Goal: Task Accomplishment & Management: Complete application form

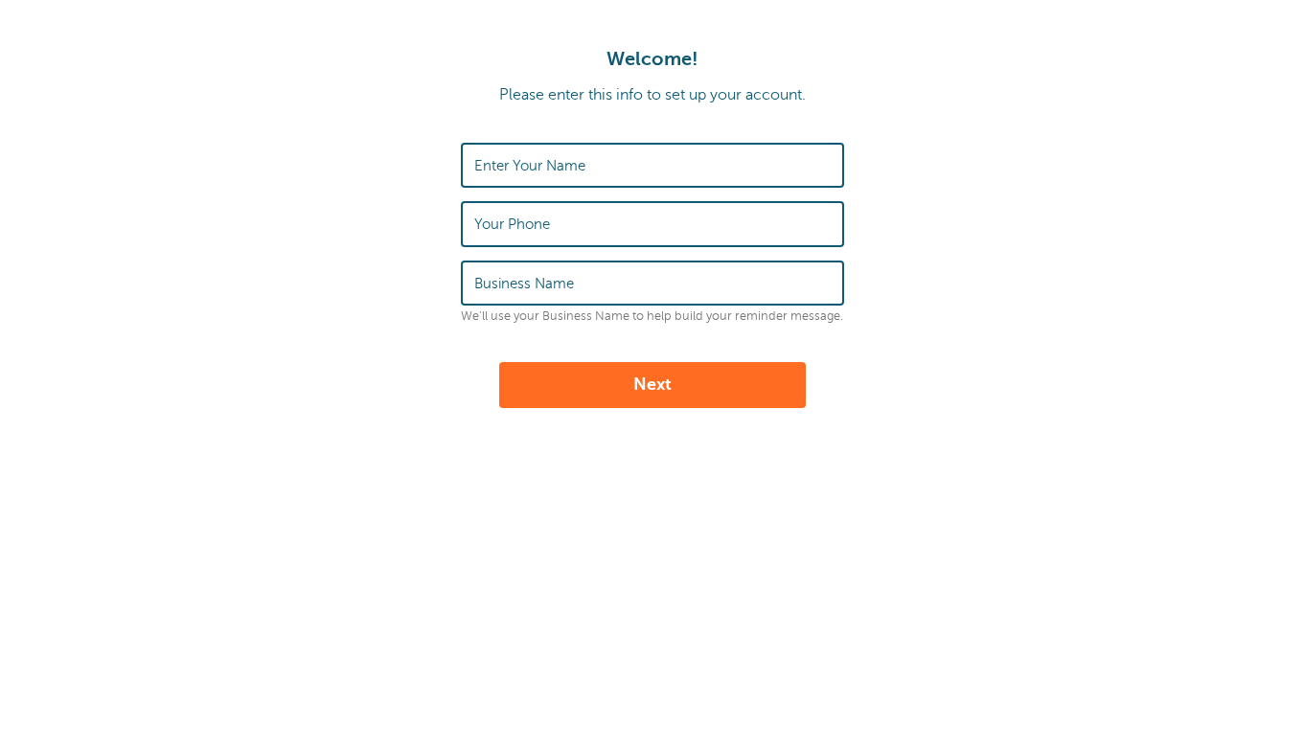
click at [739, 169] on input "Enter Your Name" at bounding box center [652, 165] width 356 height 41
type input "[PERSON_NAME]"
type input "Arnold"
type input "WLU"
click at [750, 378] on button "Next" at bounding box center [652, 385] width 307 height 46
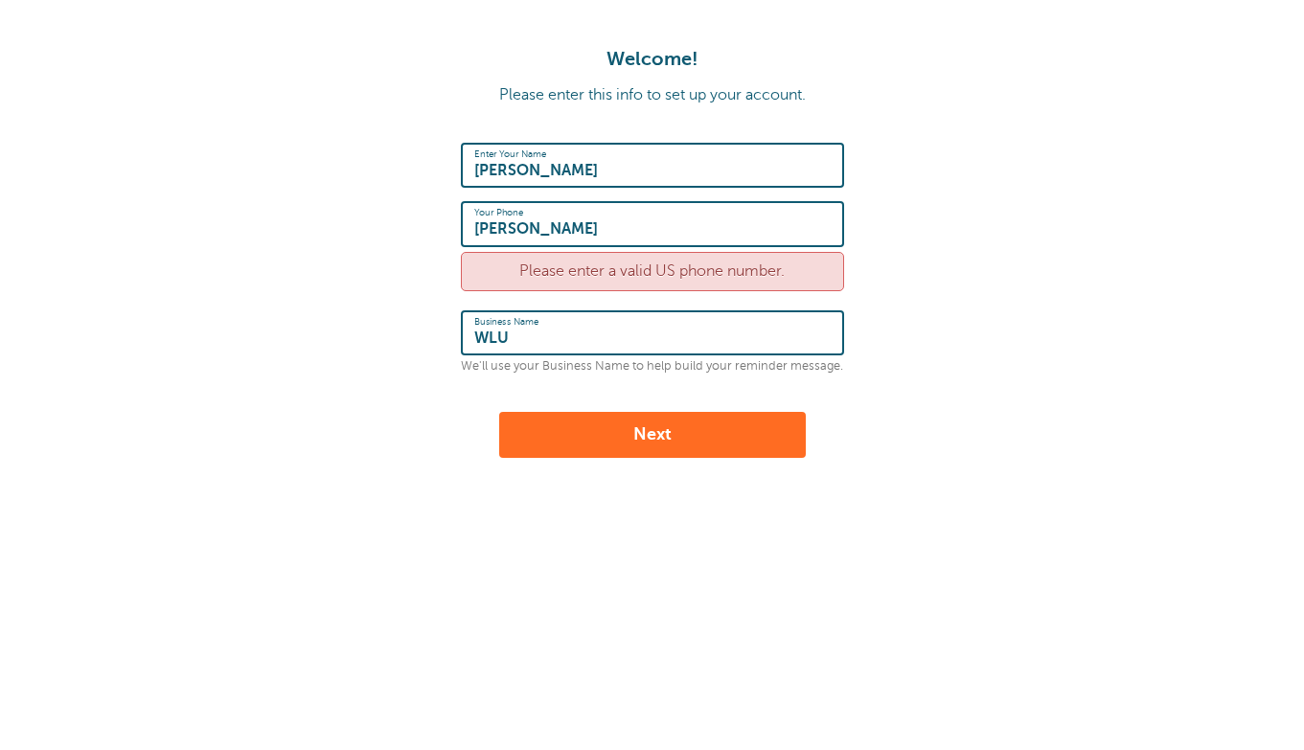
click at [625, 278] on div "Please enter a valid US phone number." at bounding box center [652, 271] width 383 height 39
click at [621, 220] on input "[PERSON_NAME]" at bounding box center [652, 223] width 356 height 41
click at [586, 181] on input "Olivia" at bounding box center [652, 165] width 356 height 41
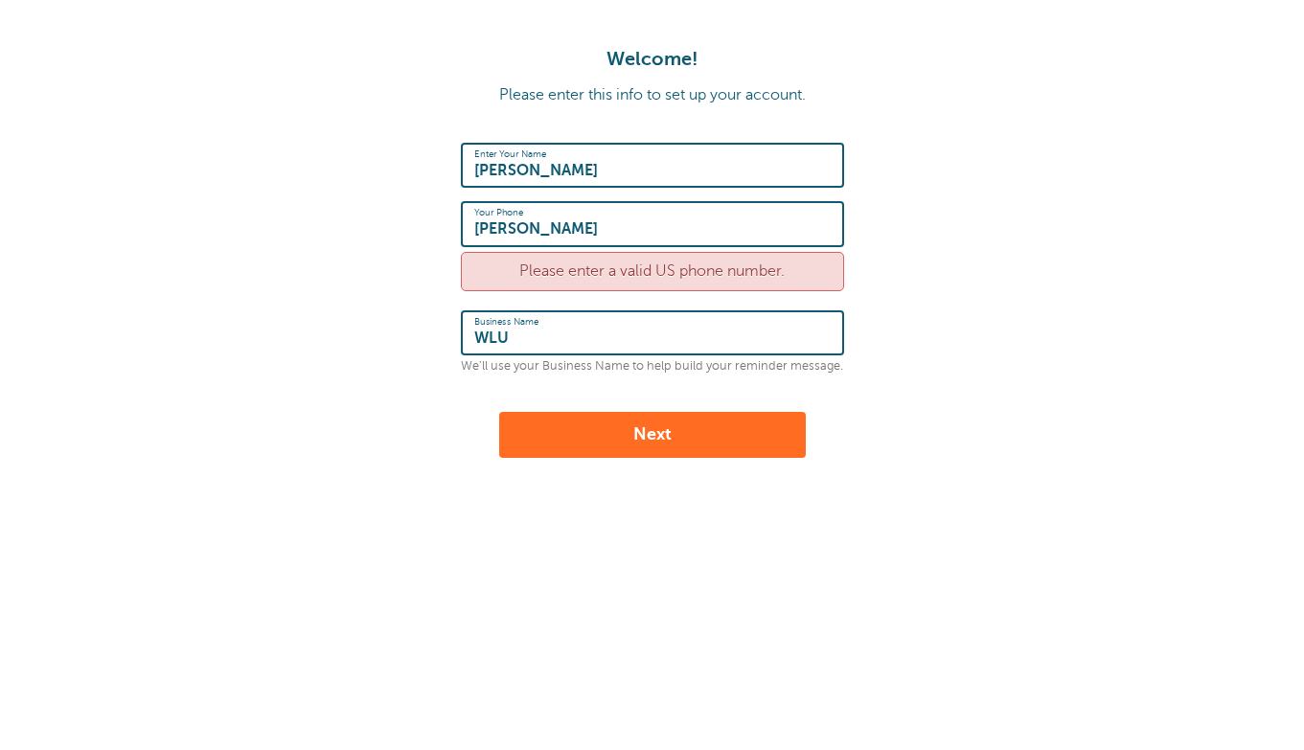
click at [586, 181] on input "Olivia" at bounding box center [652, 165] width 356 height 41
click at [572, 177] on input "Olivia" at bounding box center [652, 165] width 356 height 41
type input "Olivia Arnold"
type input "7573483214"
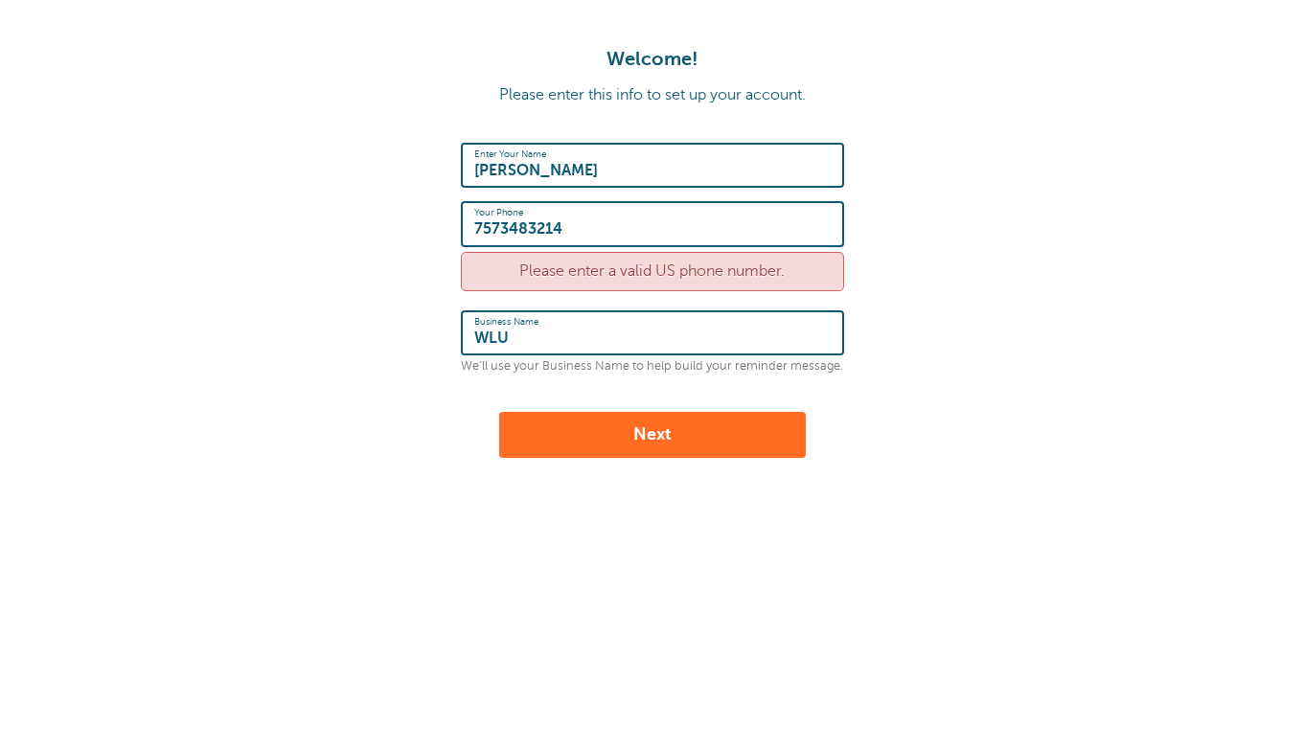
click at [448, 501] on div "Welcome! Please enter this info to set up your account. Enter Your Name Olivia …" at bounding box center [652, 344] width 1304 height 688
click at [595, 433] on button "Next" at bounding box center [652, 435] width 307 height 46
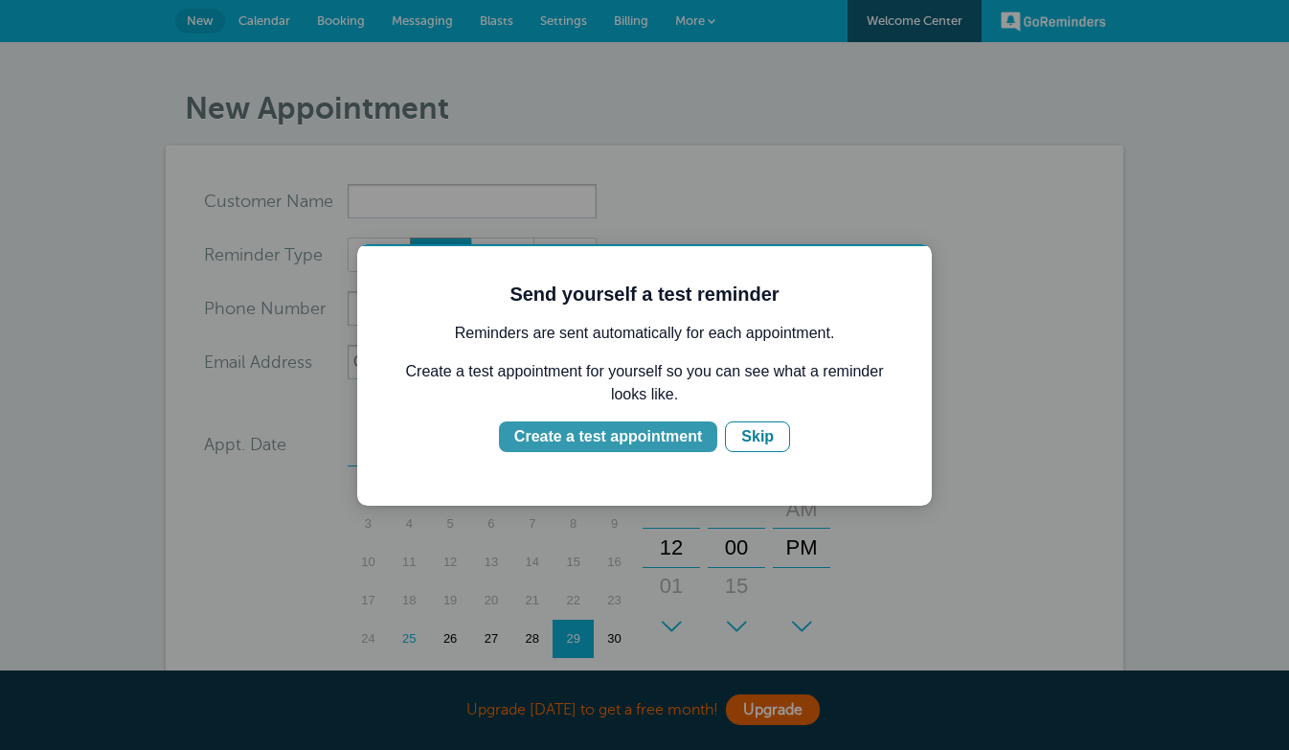
click at [574, 435] on div "Create a test appointment" at bounding box center [608, 436] width 188 height 23
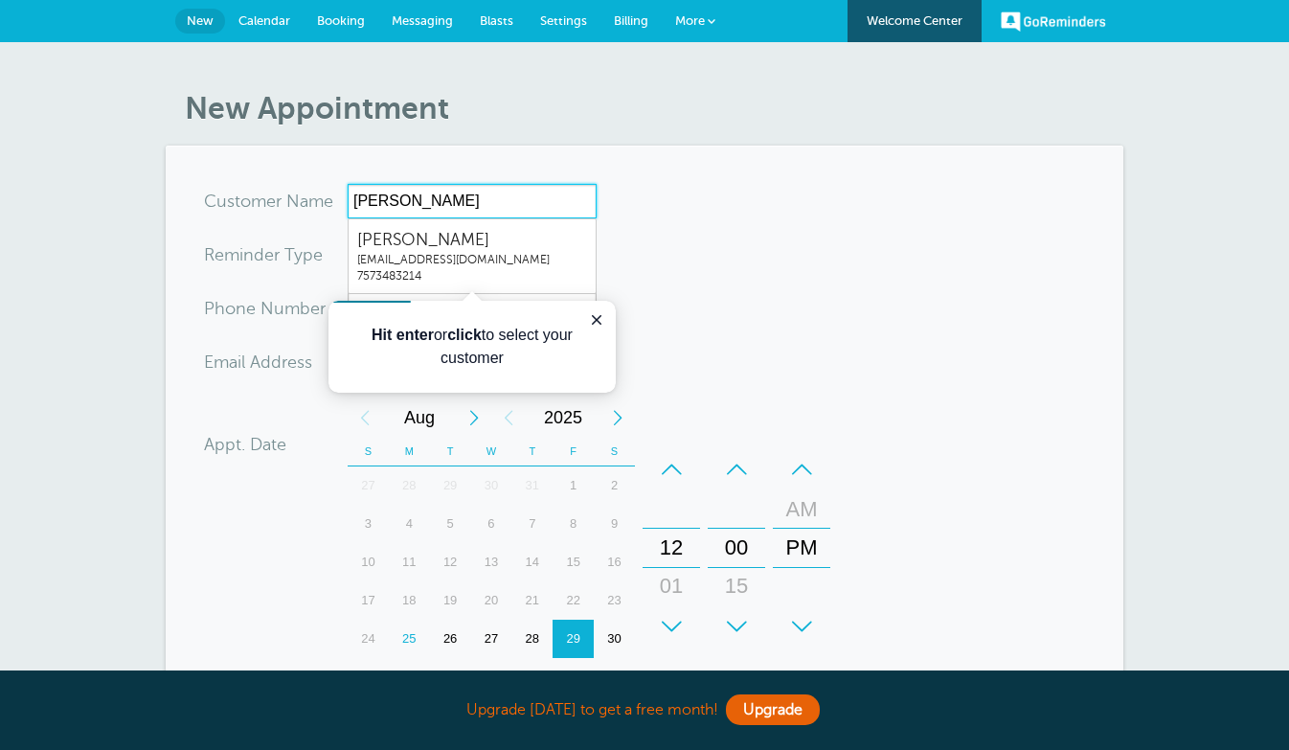
type input "Olivia"
click at [794, 292] on form "You are creating a new customer. To use an existing customer select one from th…" at bounding box center [644, 577] width 881 height 786
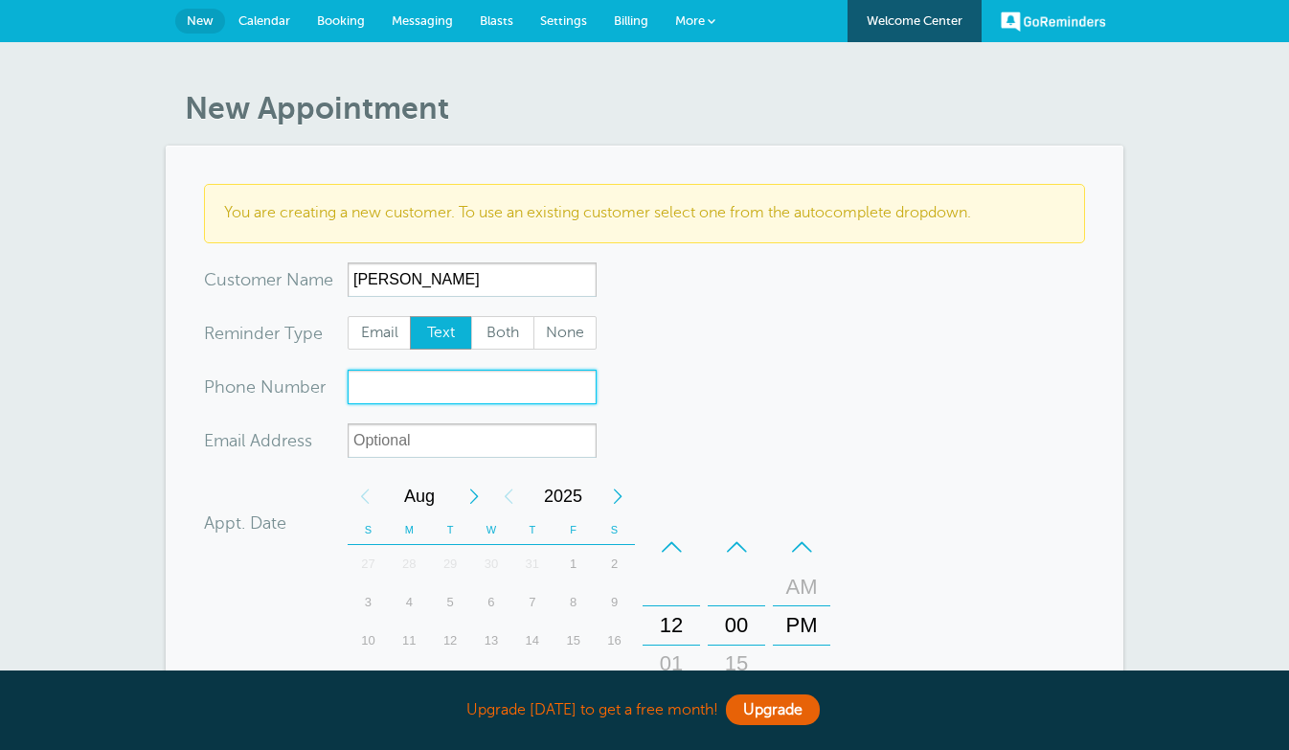
click at [483, 381] on input "xxx-no-autofill" at bounding box center [472, 387] width 249 height 34
type input "75734"
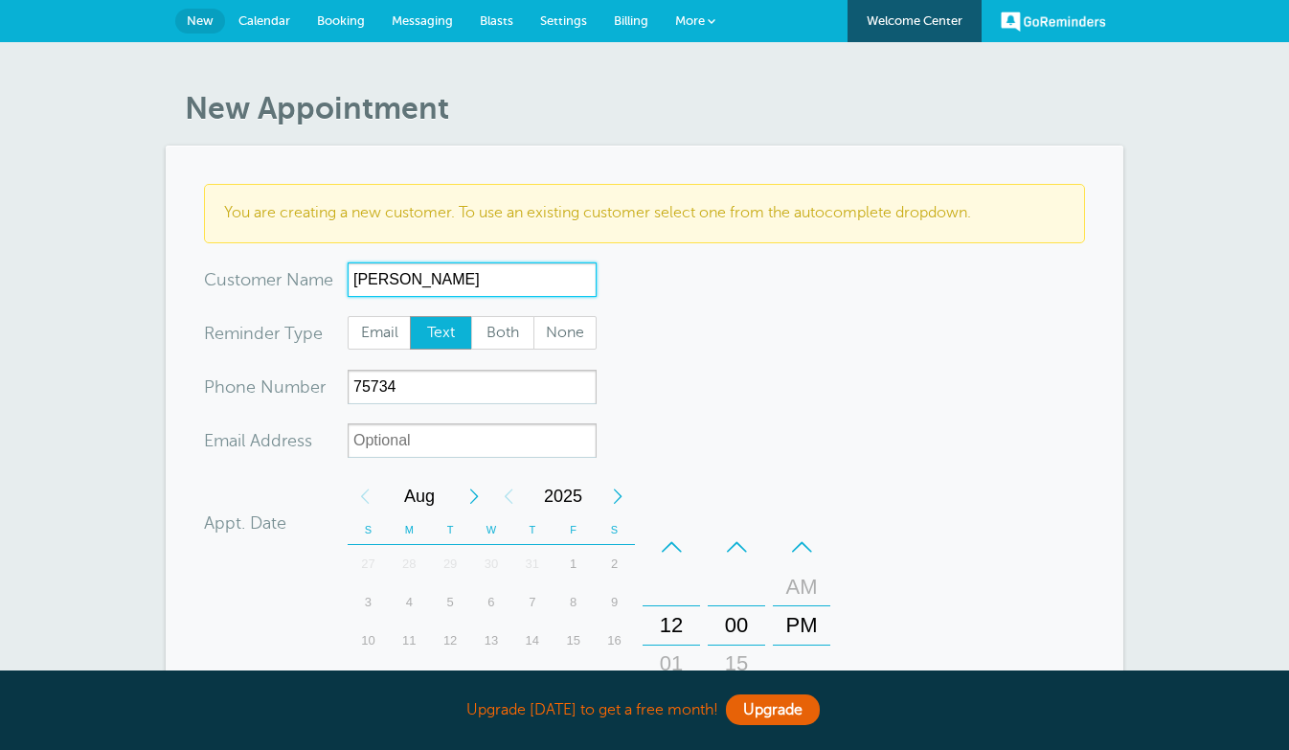
click at [383, 285] on input "Olivia" at bounding box center [472, 279] width 249 height 34
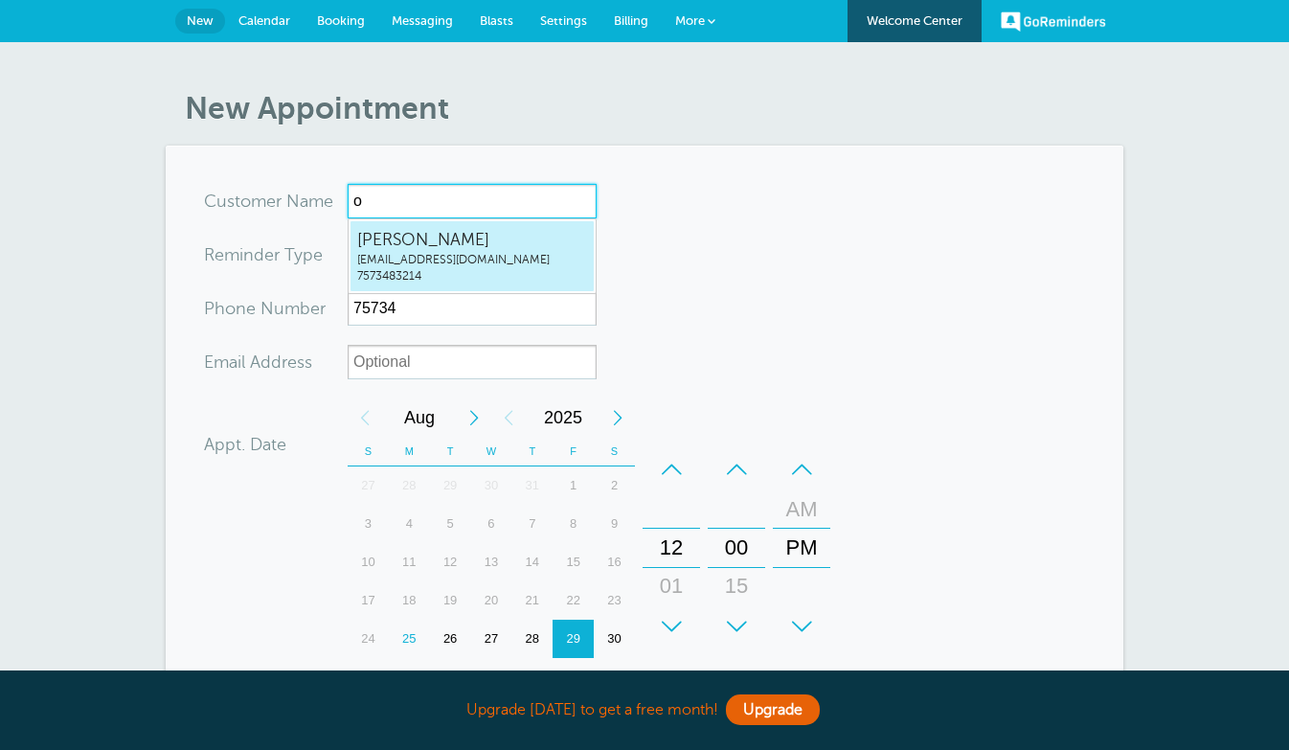
click at [432, 241] on span "Olivia Arnold" at bounding box center [472, 240] width 230 height 24
type input "OliviaArnoldoarnold@wlu.edu7573483214"
type input "Olivia Arnold"
type input "7573483214"
type input "oarnold@wlu.edu"
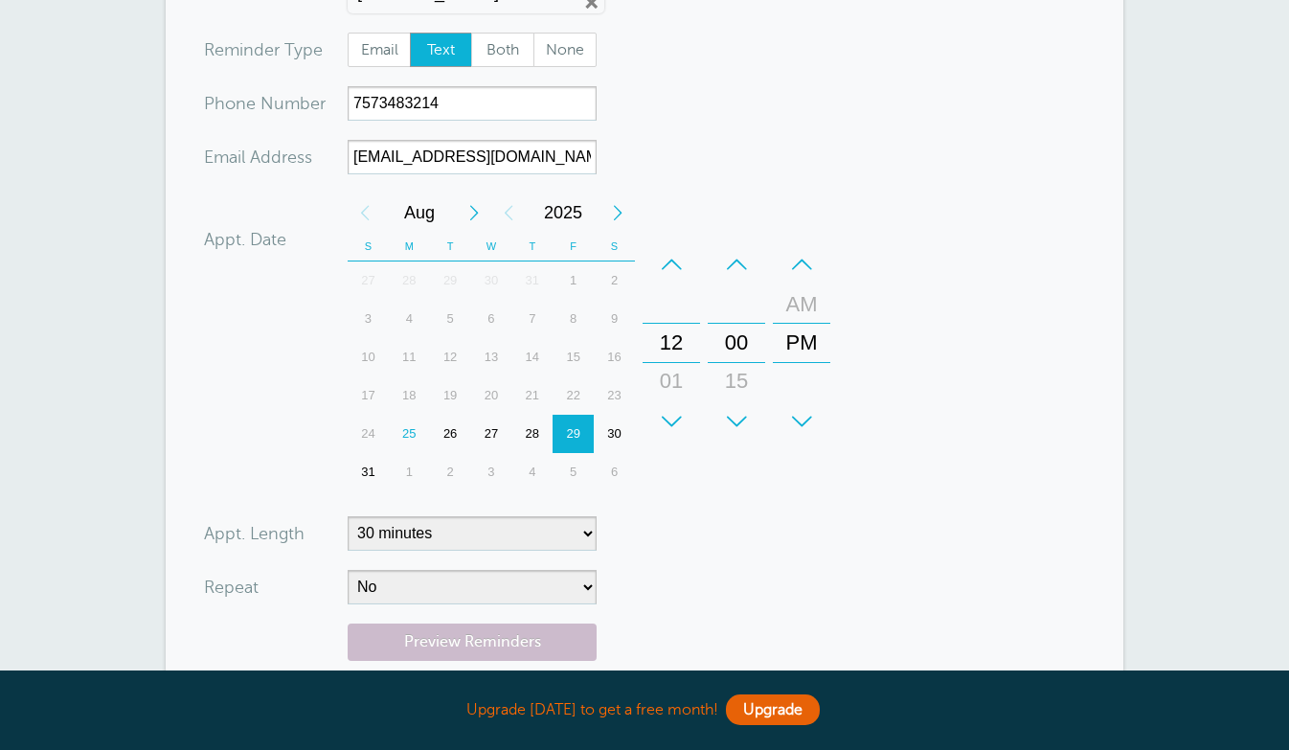
scroll to position [214, 0]
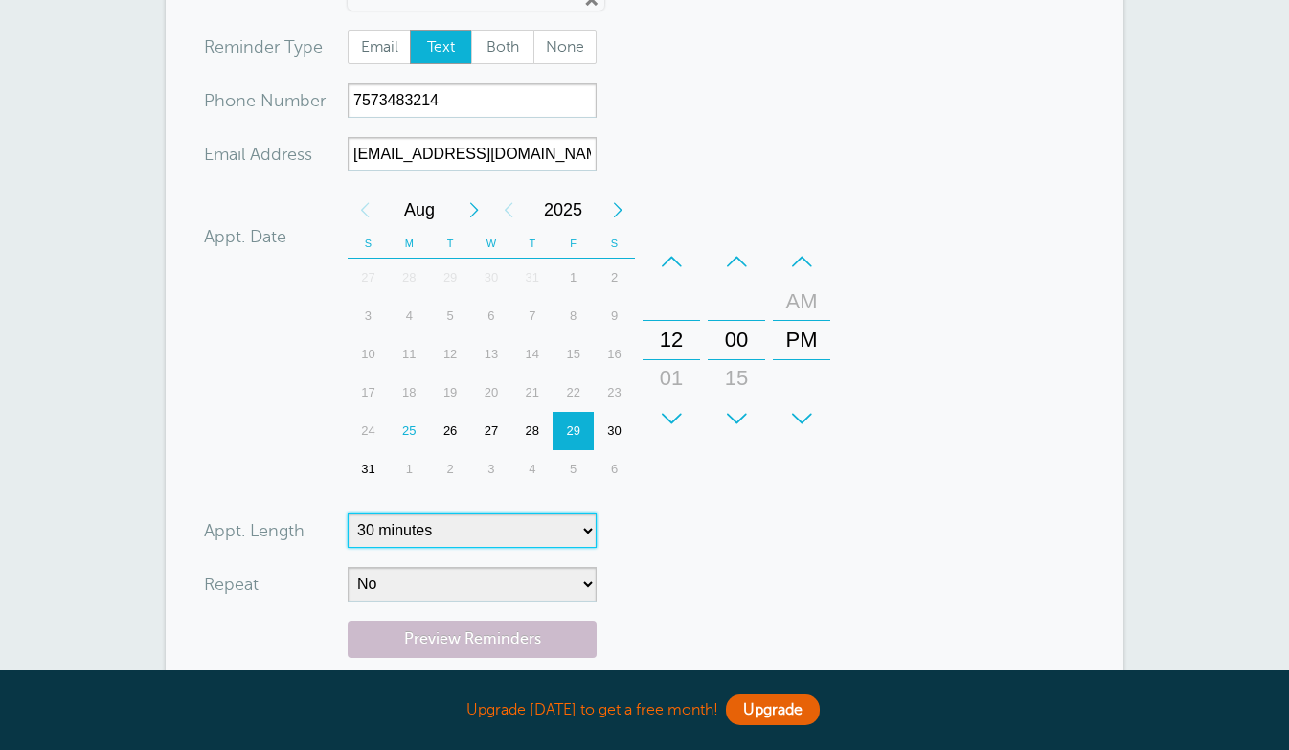
click at [471, 536] on select "5 minutes 10 minutes 15 minutes 20 minutes 25 minutes 30 minutes 35 minutes 40 …" at bounding box center [472, 530] width 249 height 34
select select
click at [704, 530] on form "You are creating a new customer. To use an existing customer select one from th…" at bounding box center [644, 365] width 881 height 791
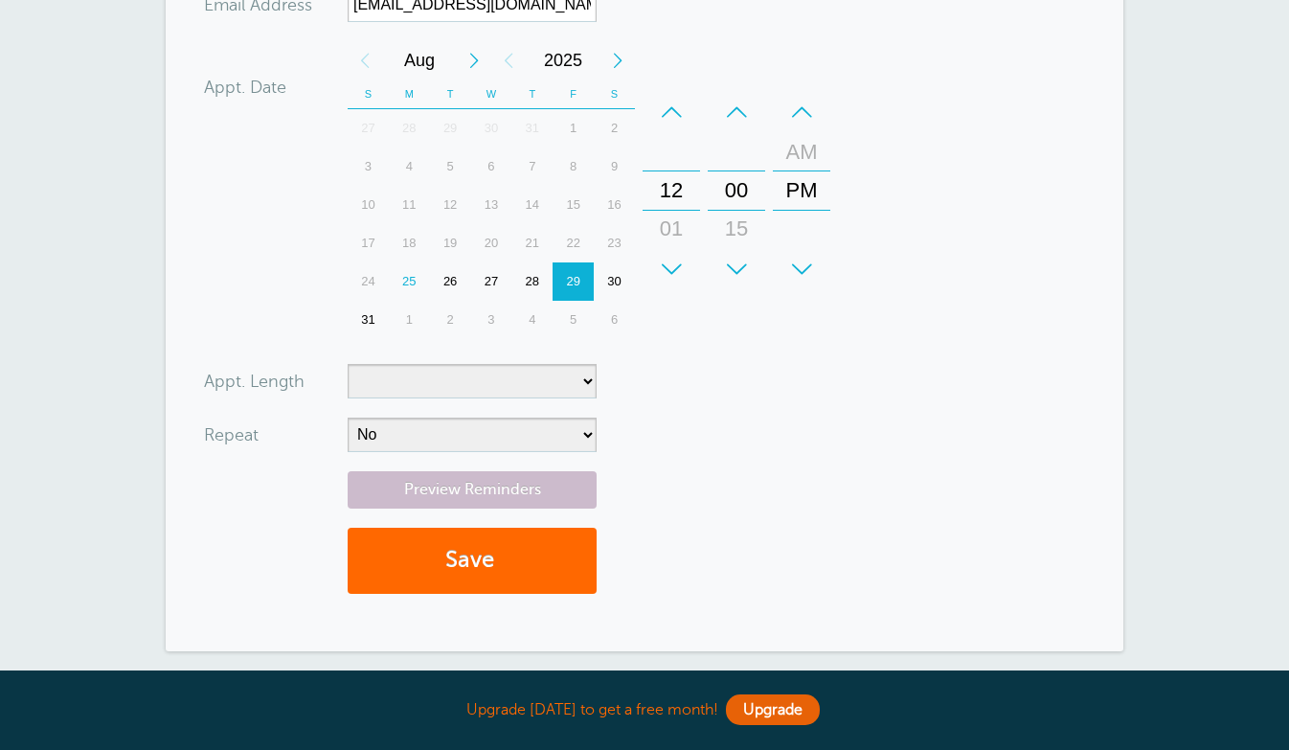
scroll to position [372, 0]
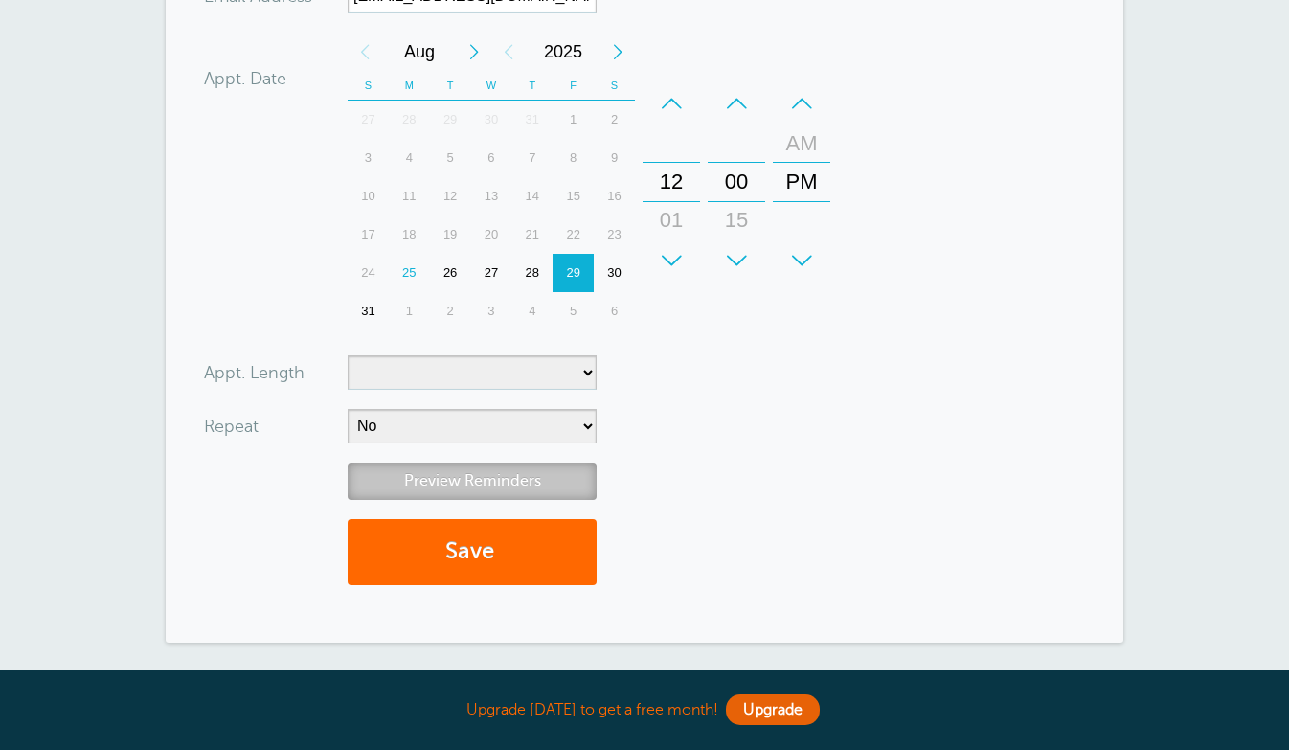
click at [535, 479] on link "Preview Reminders" at bounding box center [472, 481] width 249 height 37
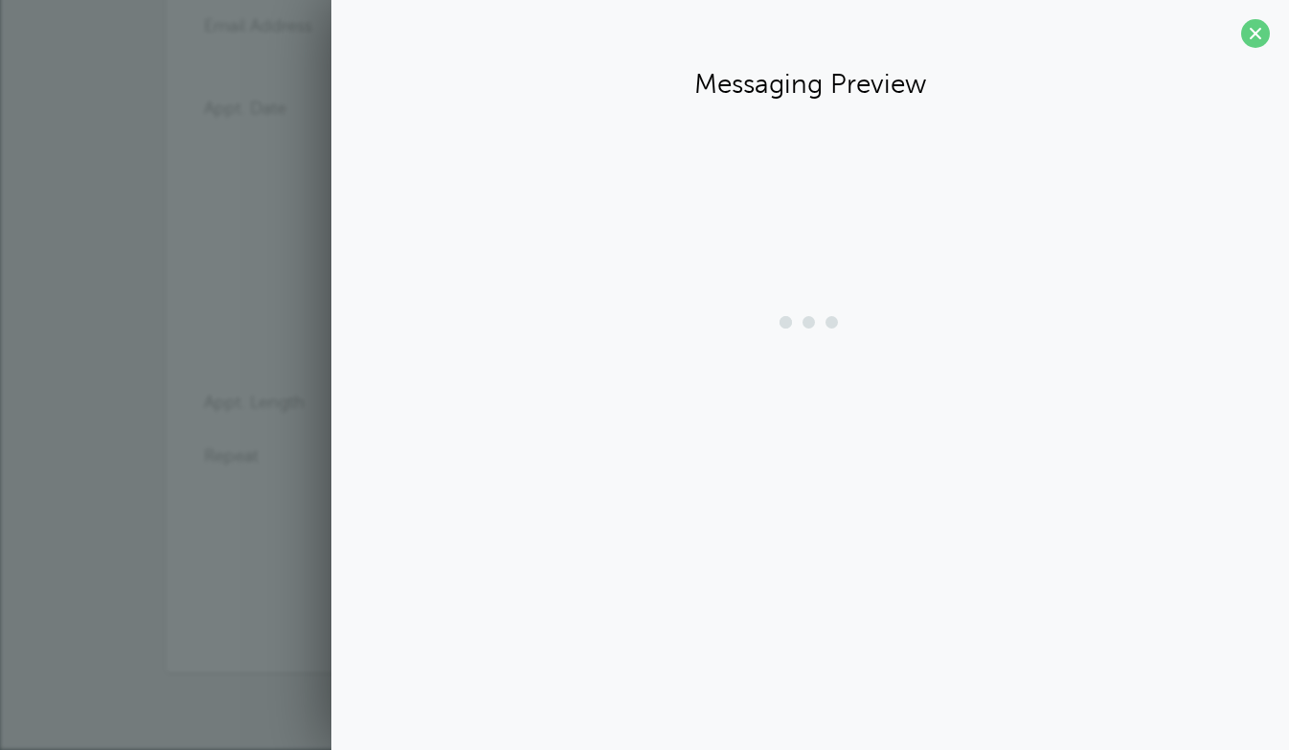
scroll to position [341, 0]
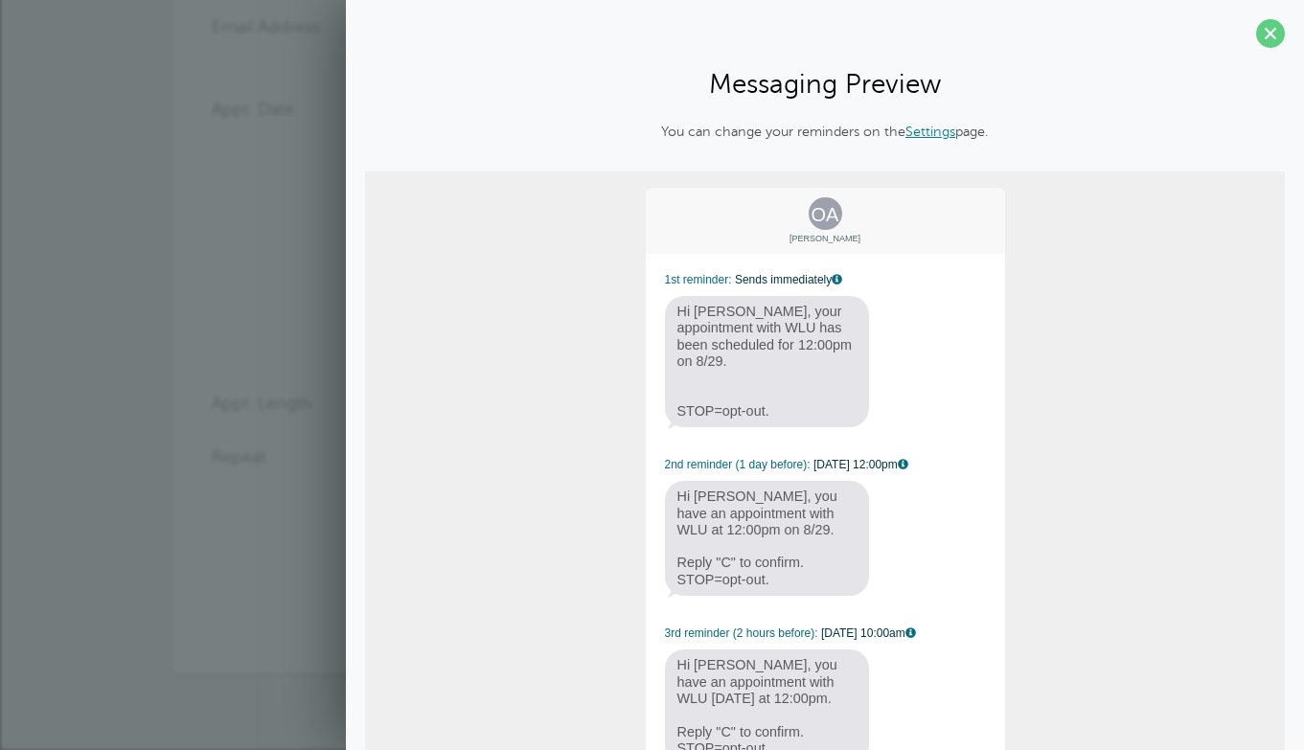
click at [767, 450] on div "OA Olivia Arnold 1st reminder: Sends immediately Hi Olivia, your appointment wi…" at bounding box center [825, 496] width 363 height 620
click at [1256, 34] on span at bounding box center [1270, 33] width 29 height 29
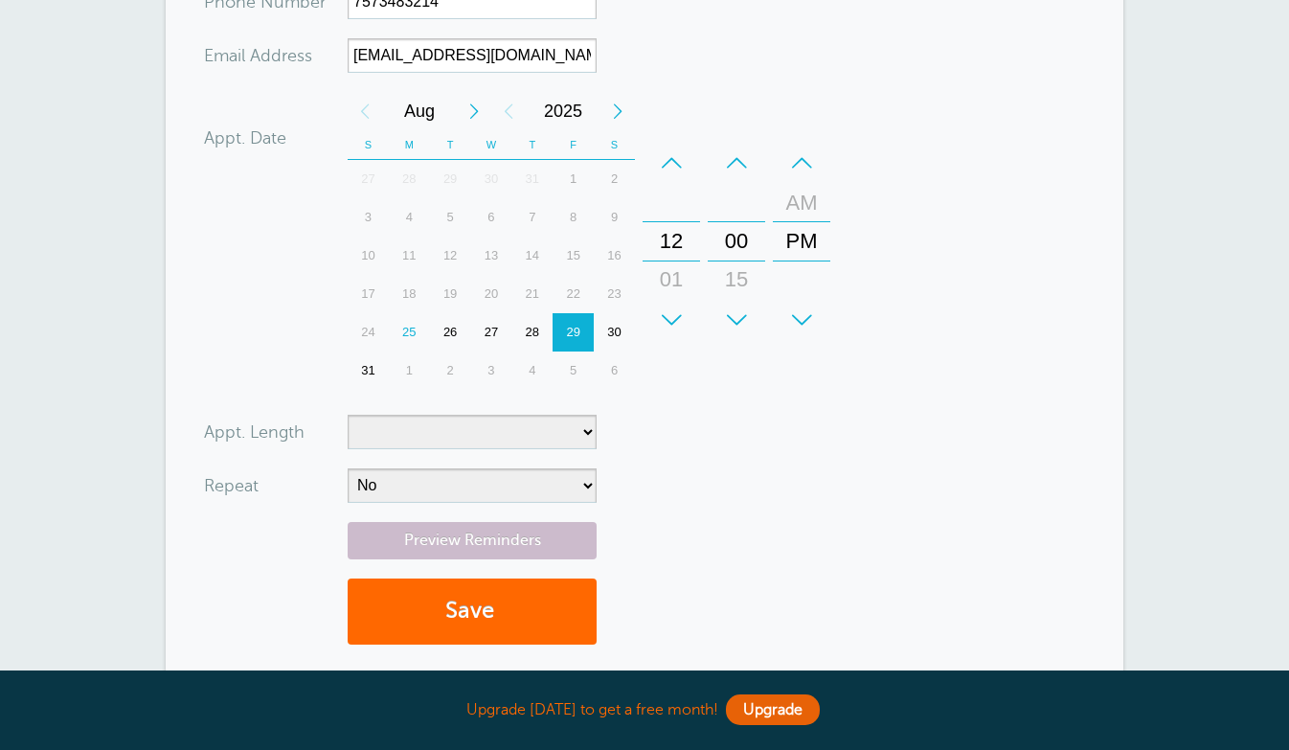
scroll to position [316, 0]
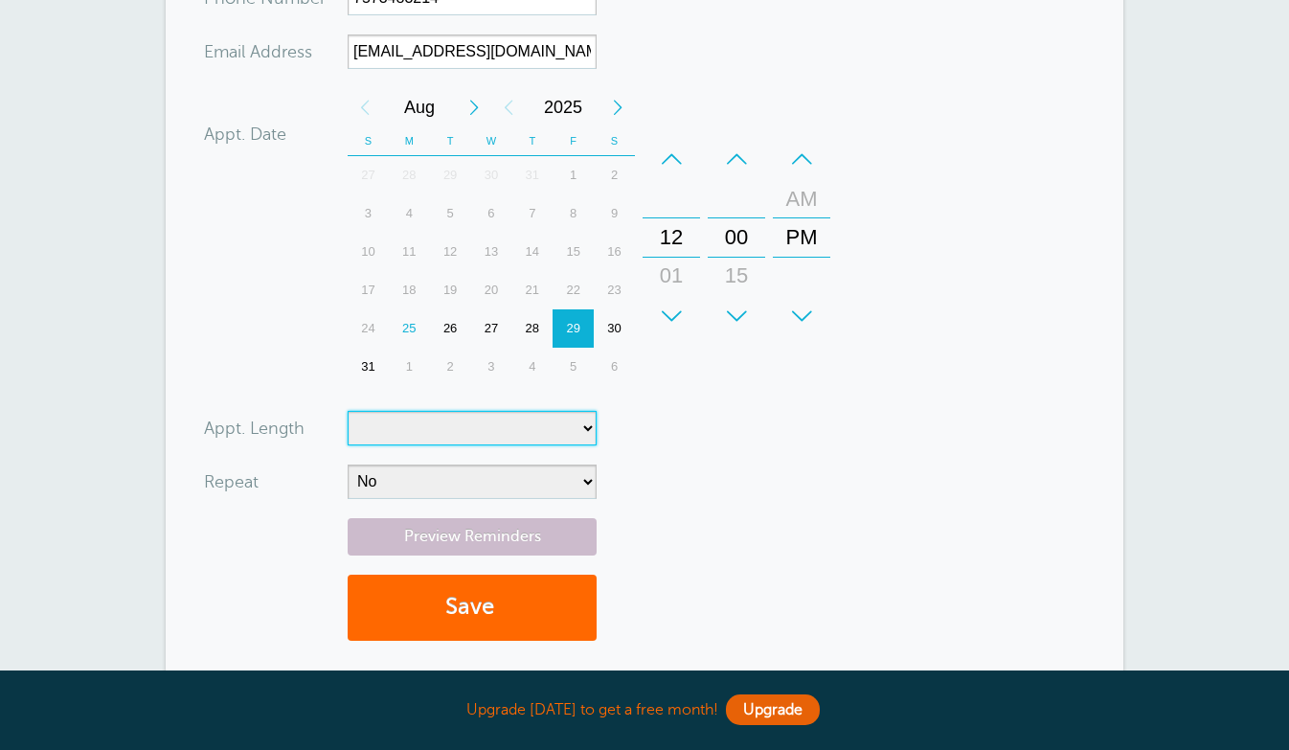
click at [568, 431] on select "5 minutes 10 minutes 15 minutes 20 minutes 25 minutes 30 minutes 35 minutes 40 …" at bounding box center [472, 428] width 249 height 34
click at [697, 411] on form "You are creating a new customer. To use an existing customer select one from th…" at bounding box center [644, 263] width 881 height 791
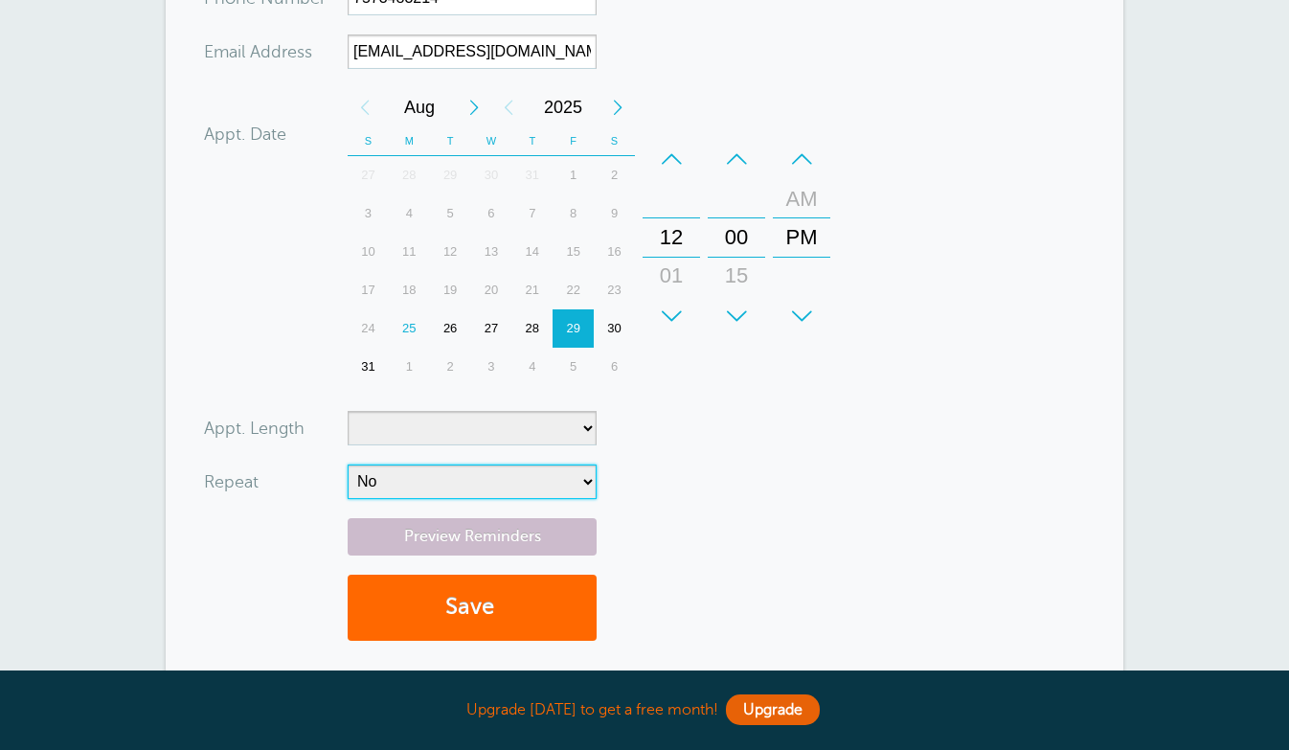
click at [526, 478] on select "No Daily Weekly Every 2 weeks Every 3 weeks Every 4 weeks Monthly Every 5 weeks…" at bounding box center [472, 482] width 249 height 34
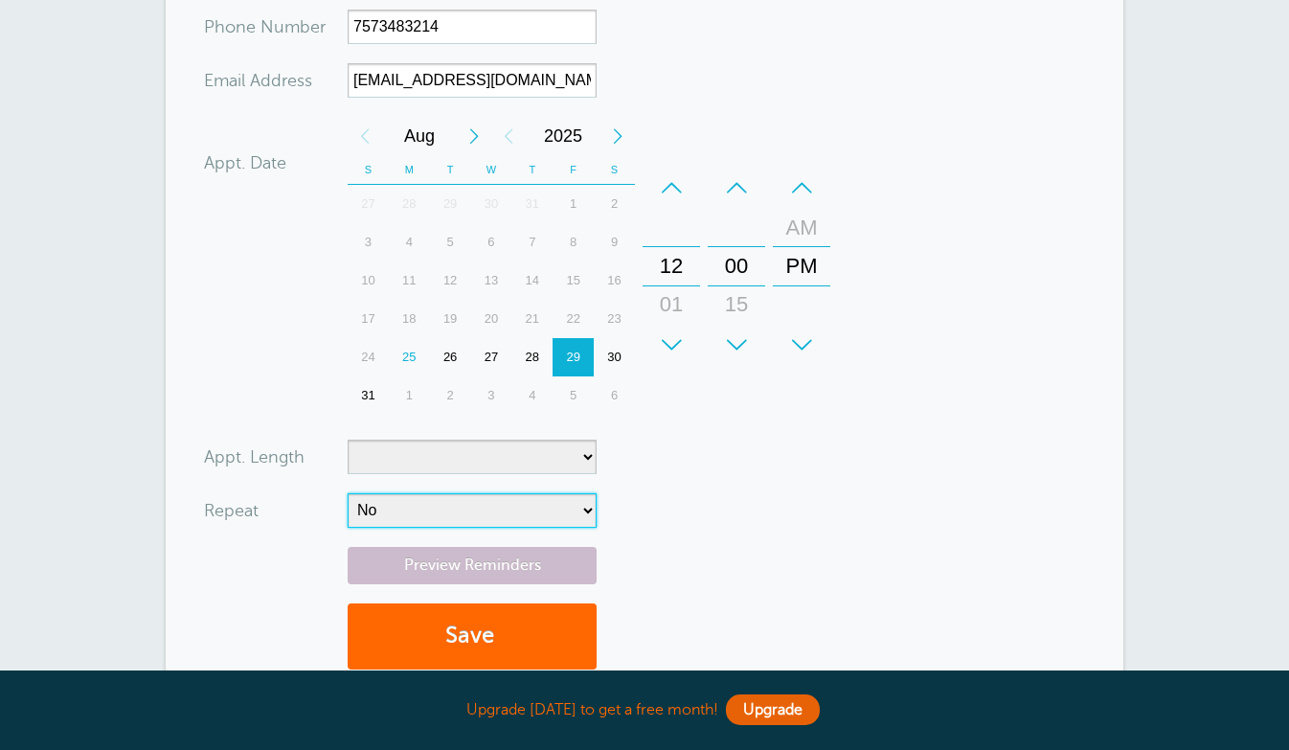
scroll to position [270, 0]
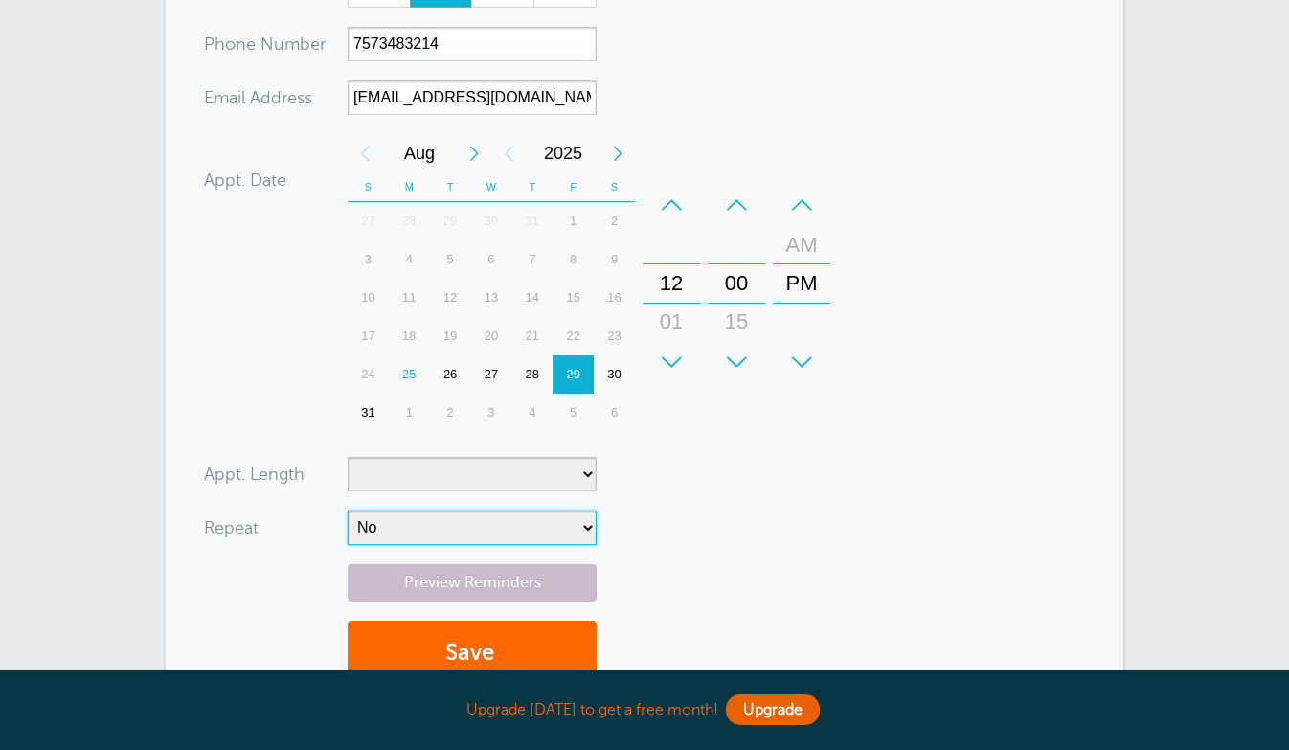
click at [415, 374] on div "25" at bounding box center [409, 374] width 41 height 38
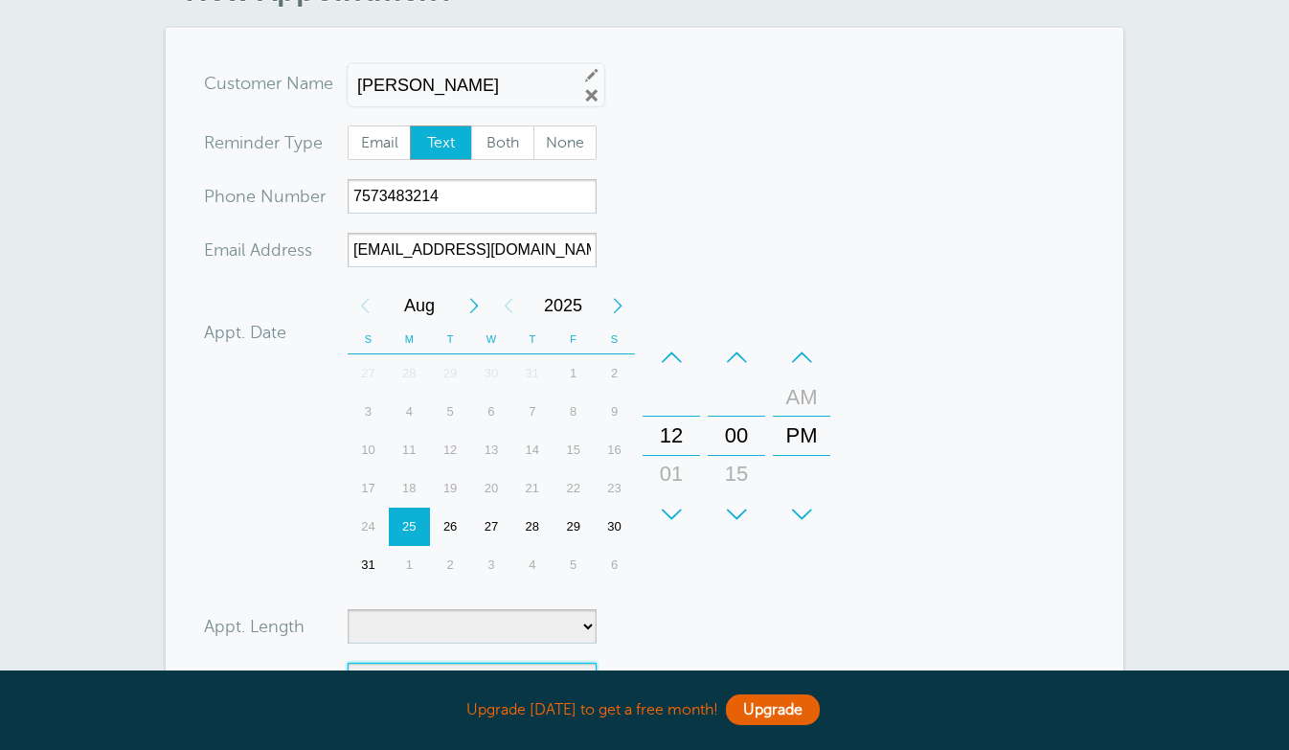
scroll to position [0, 0]
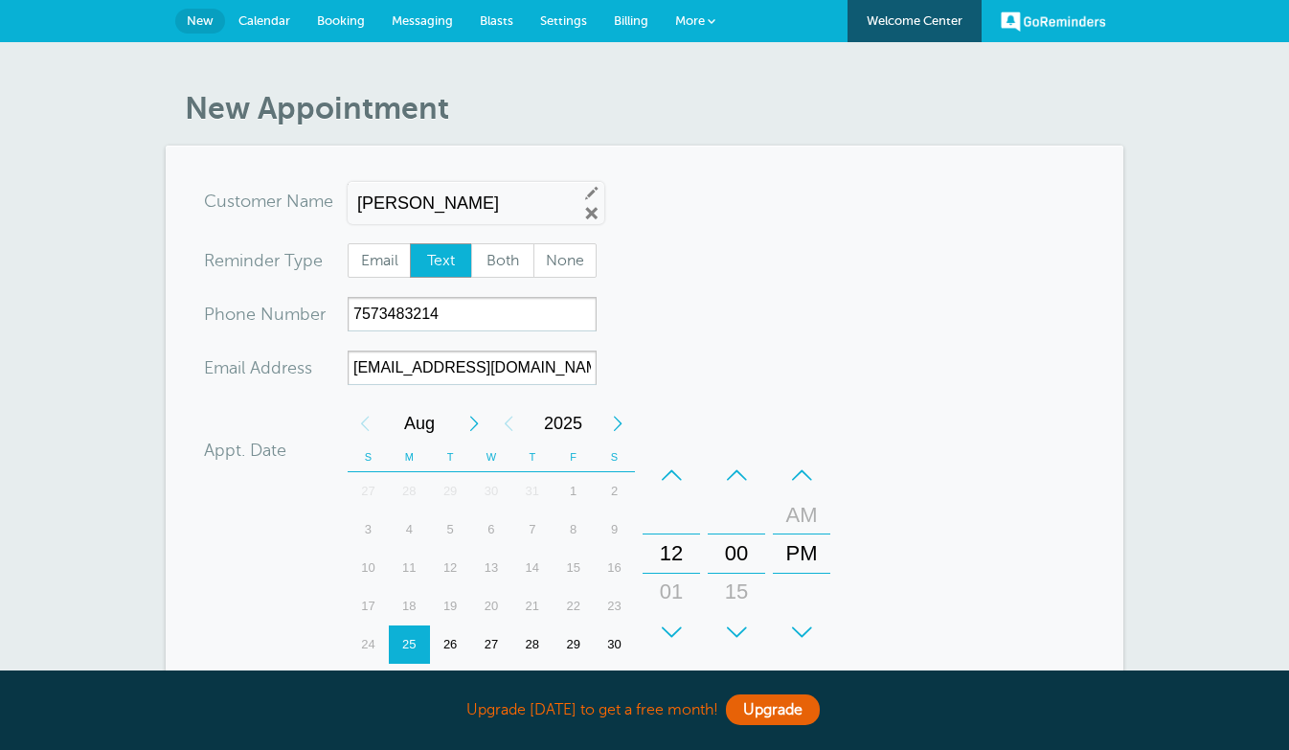
click at [423, 24] on span "Messaging" at bounding box center [422, 20] width 61 height 14
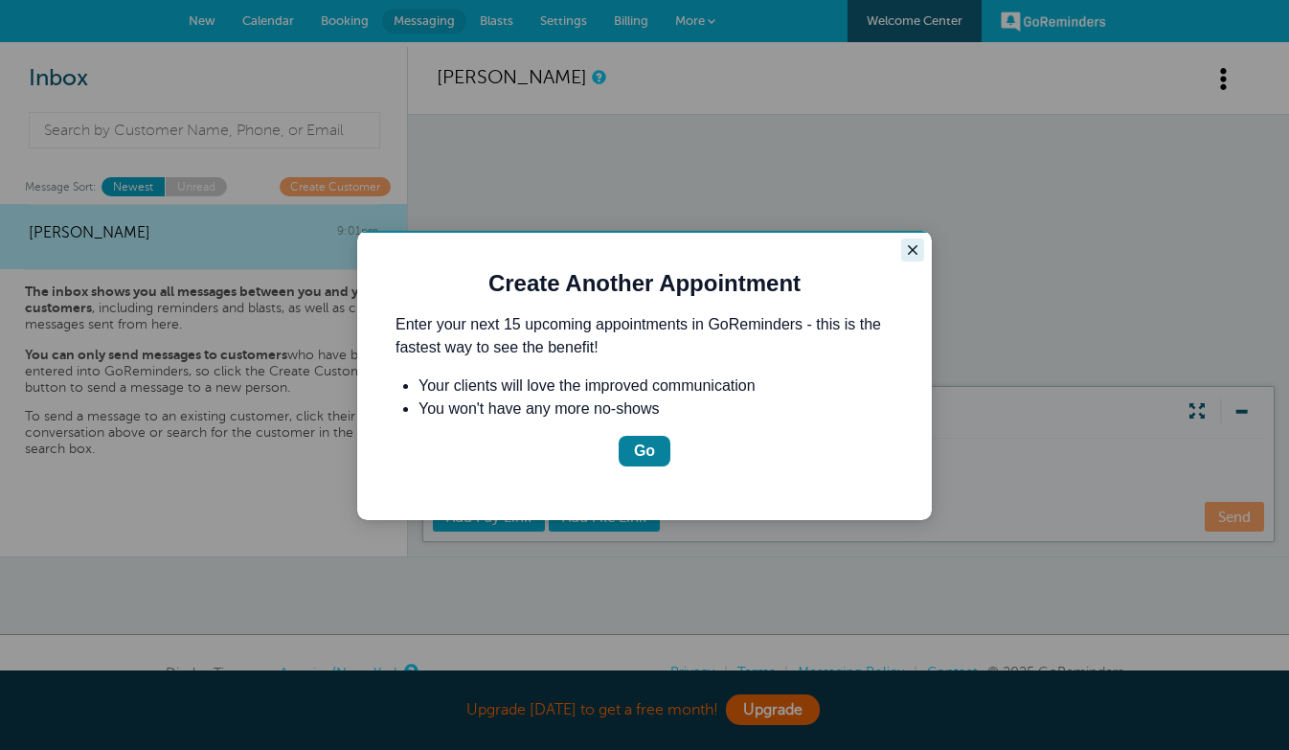
click at [919, 256] on icon "Close guide" at bounding box center [912, 249] width 15 height 15
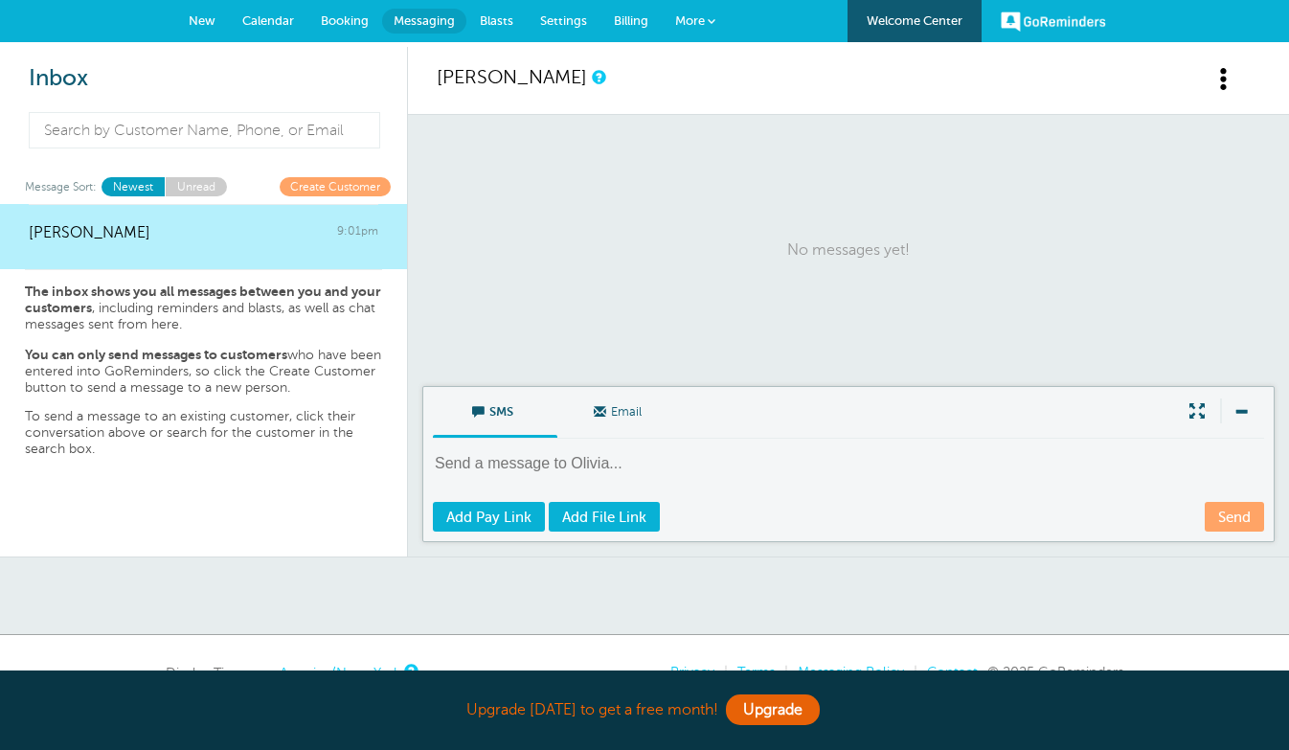
click at [498, 466] on textarea at bounding box center [850, 476] width 835 height 47
click at [507, 7] on link "Blasts" at bounding box center [497, 21] width 60 height 42
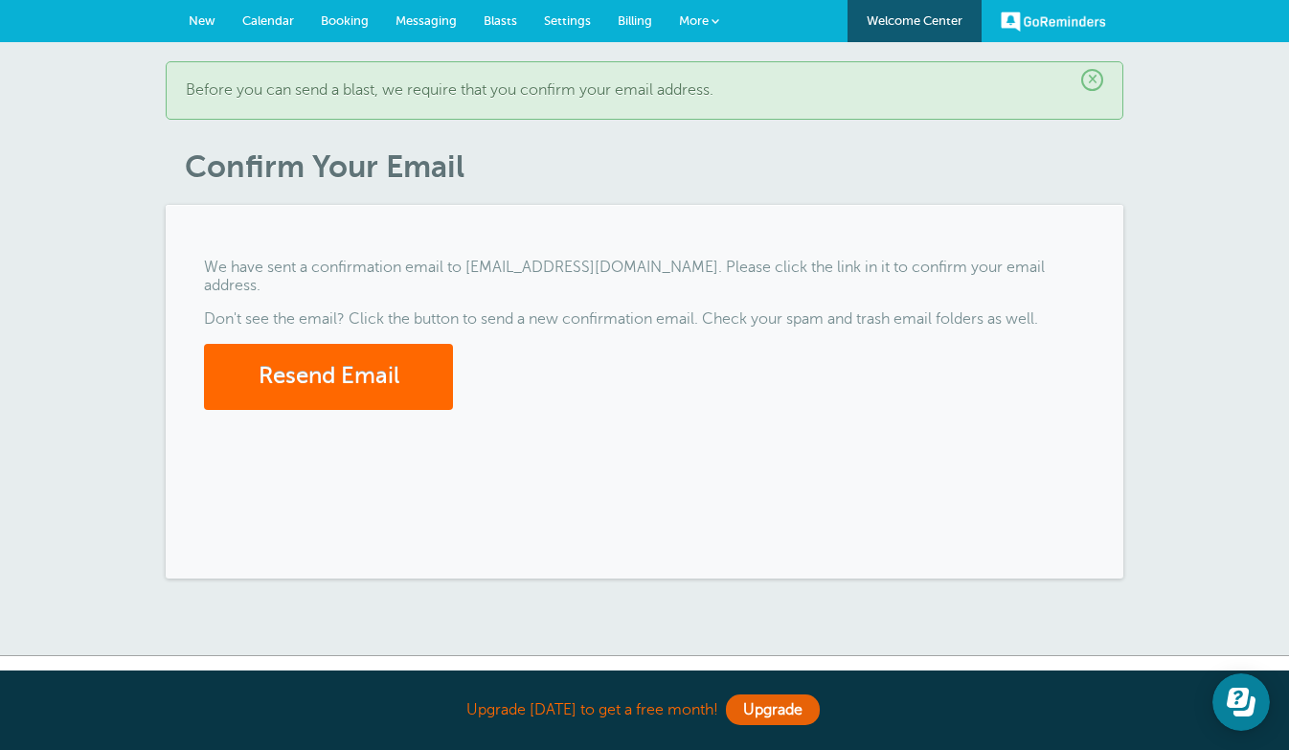
click at [886, 17] on link "Welcome Center" at bounding box center [915, 21] width 134 height 42
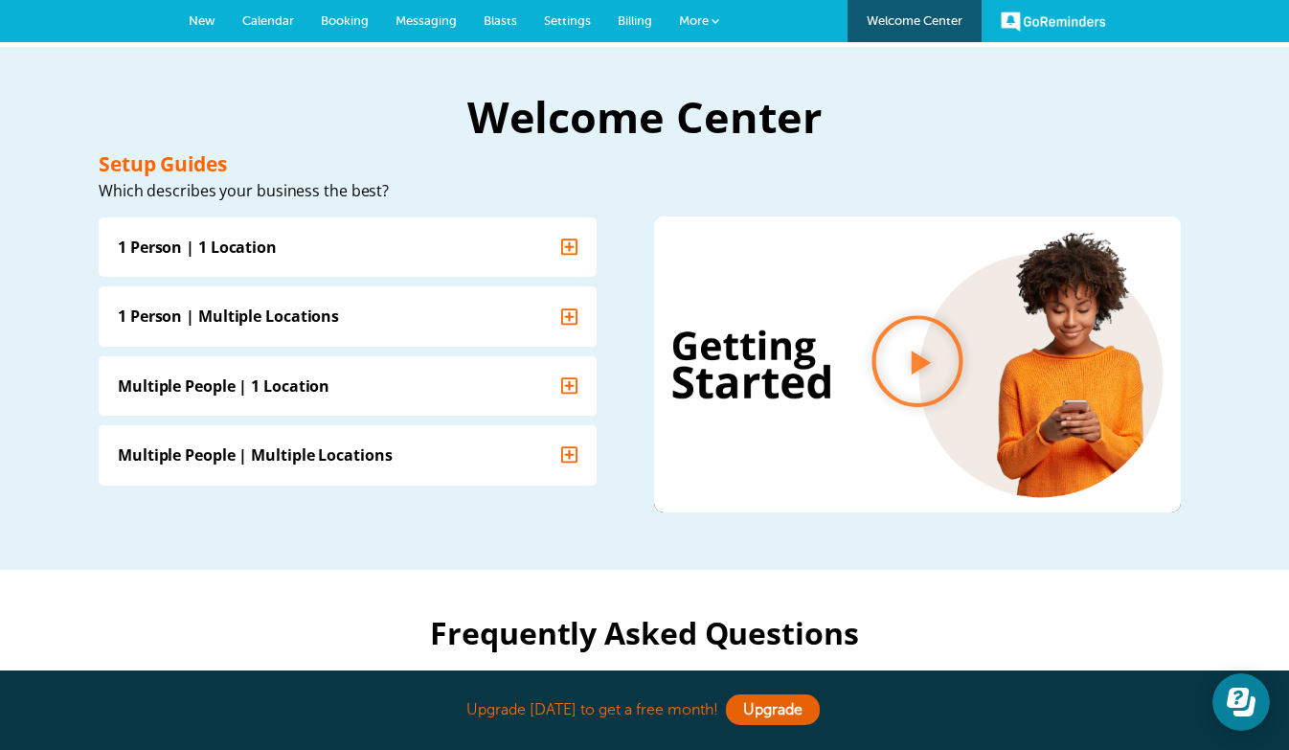
click at [424, 17] on span "Messaging" at bounding box center [426, 20] width 61 height 14
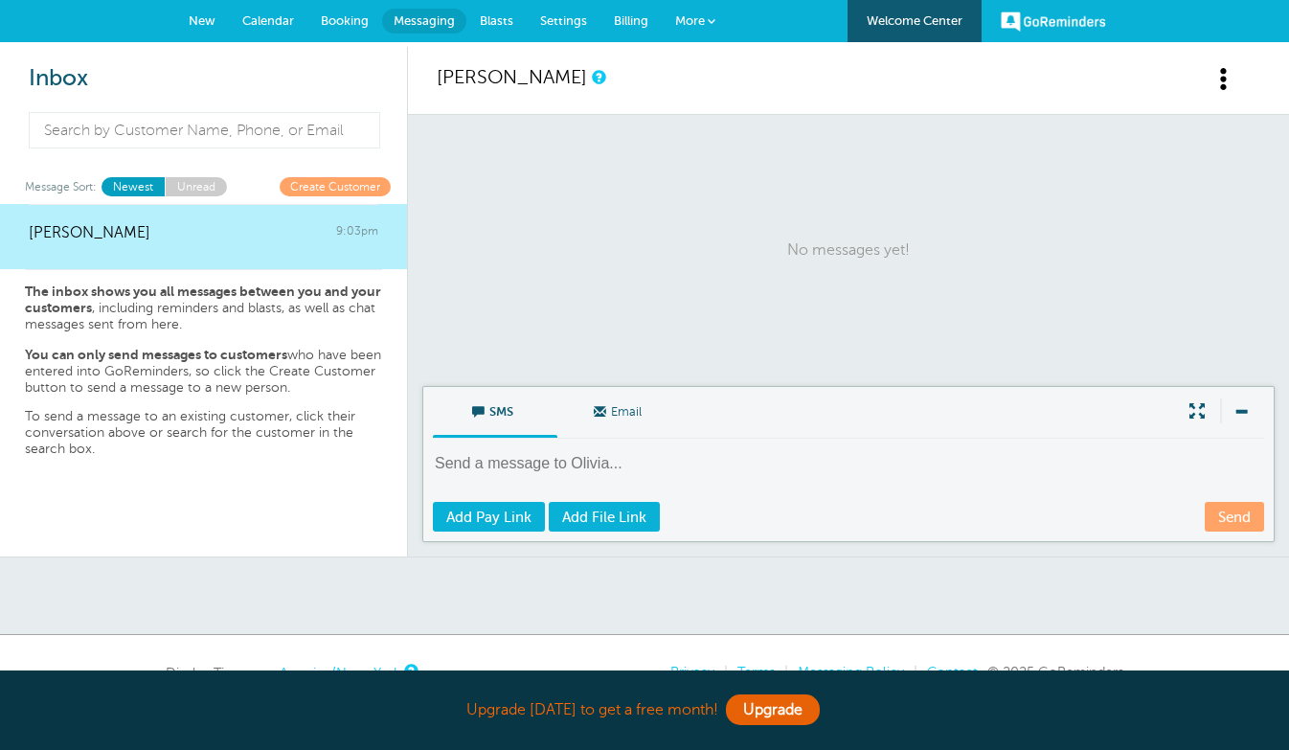
click at [1217, 74] on span at bounding box center [1225, 79] width 24 height 24
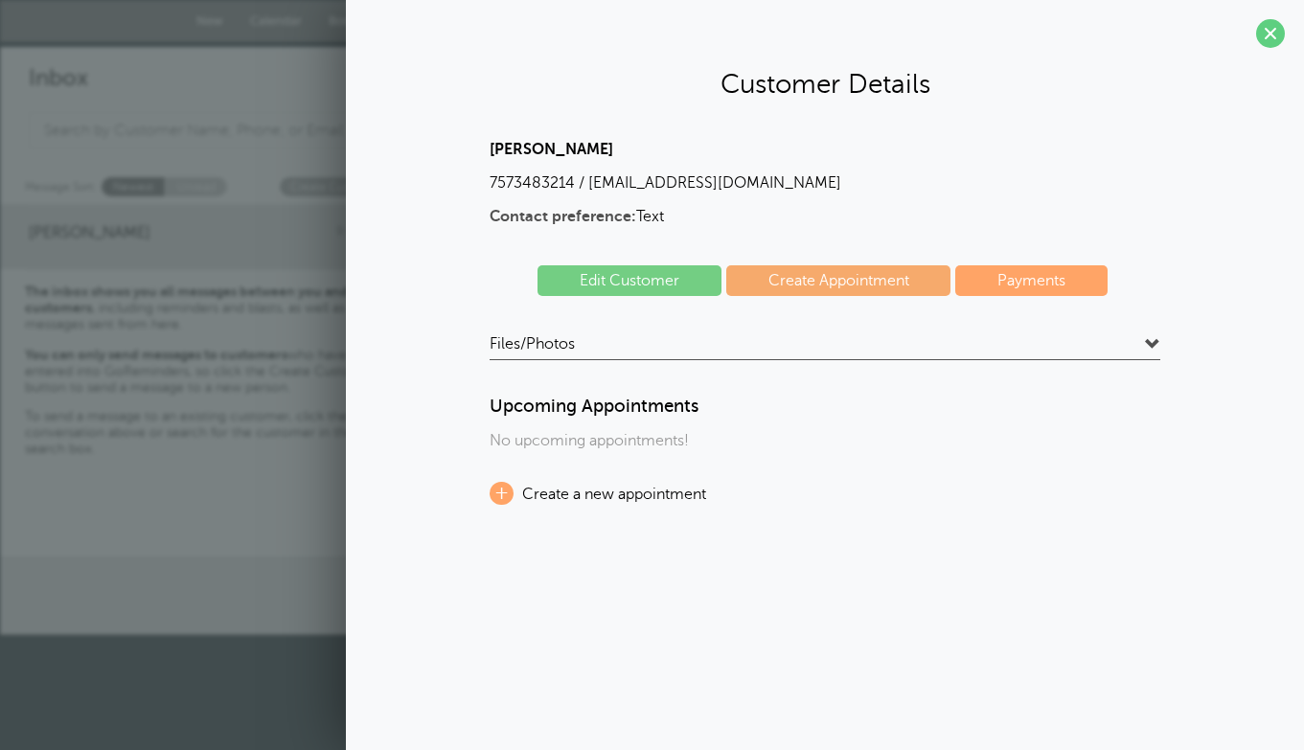
click at [656, 285] on link "Edit Customer" at bounding box center [629, 280] width 184 height 31
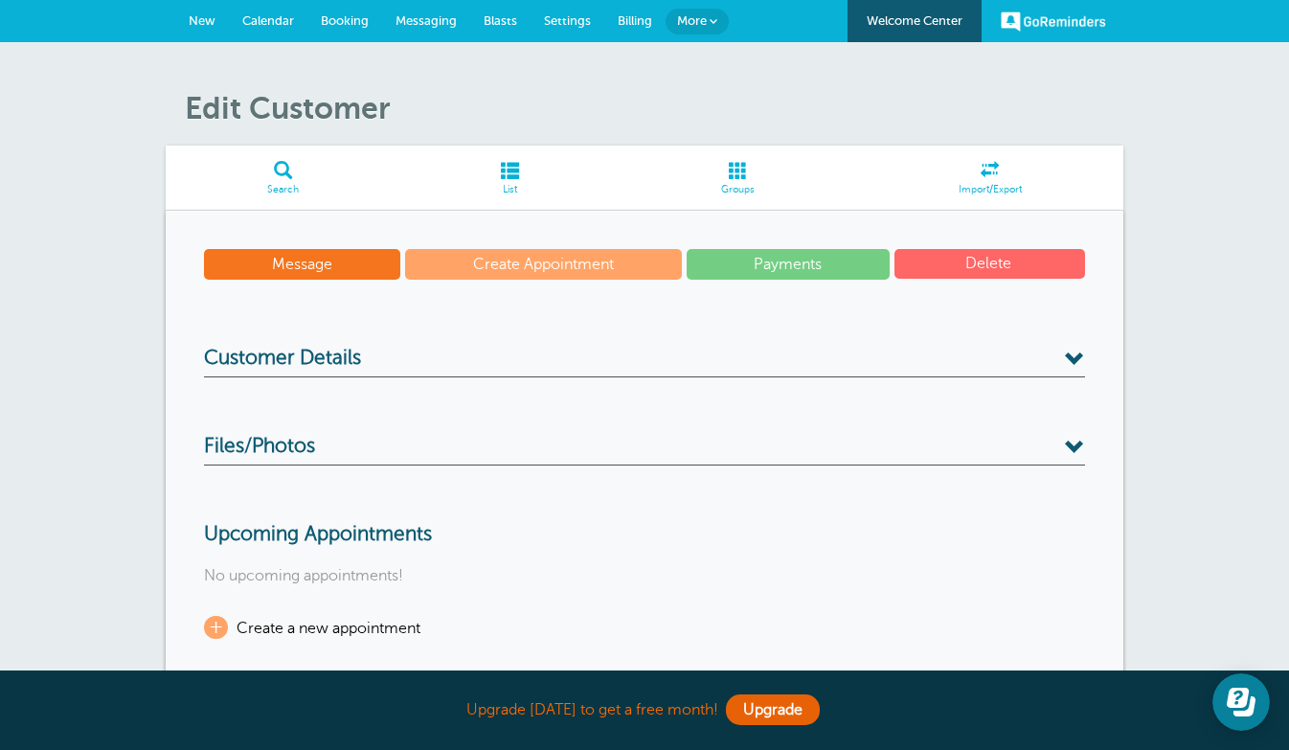
click at [995, 263] on button "Delete" at bounding box center [990, 264] width 191 height 30
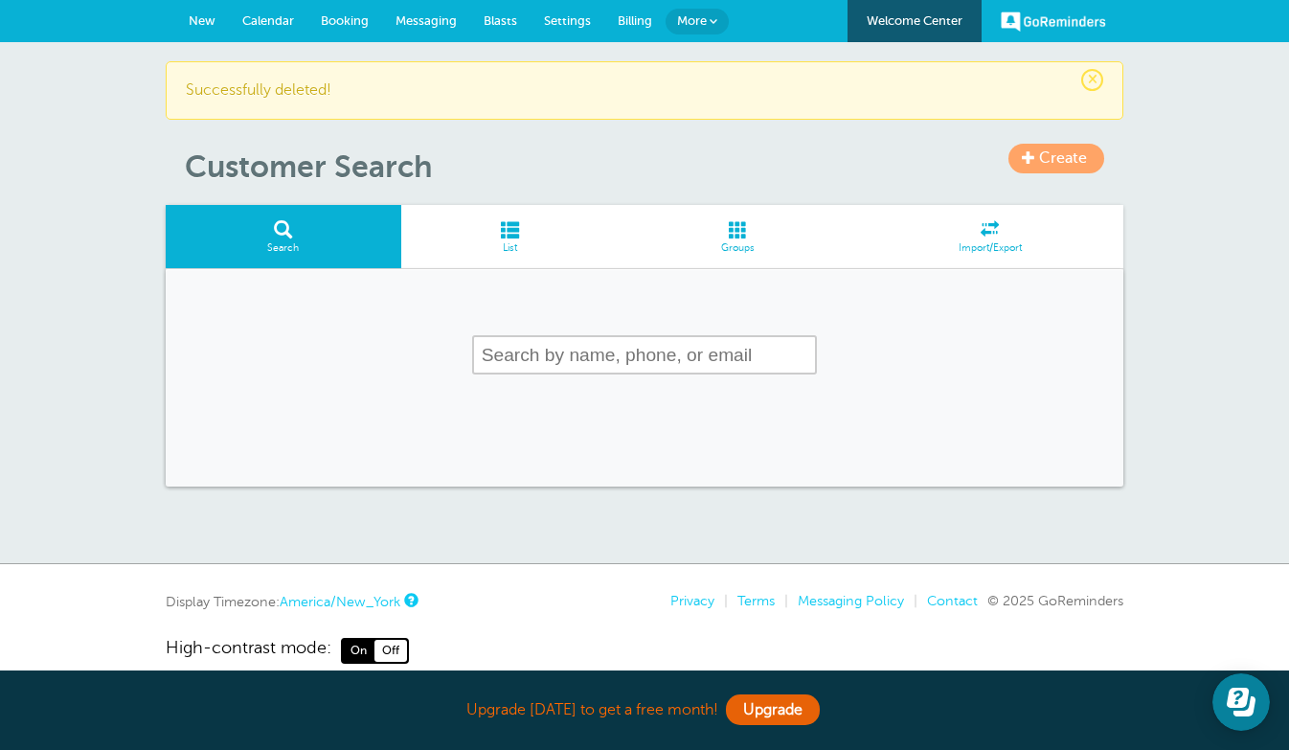
click at [709, 21] on link "More" at bounding box center [697, 22] width 63 height 26
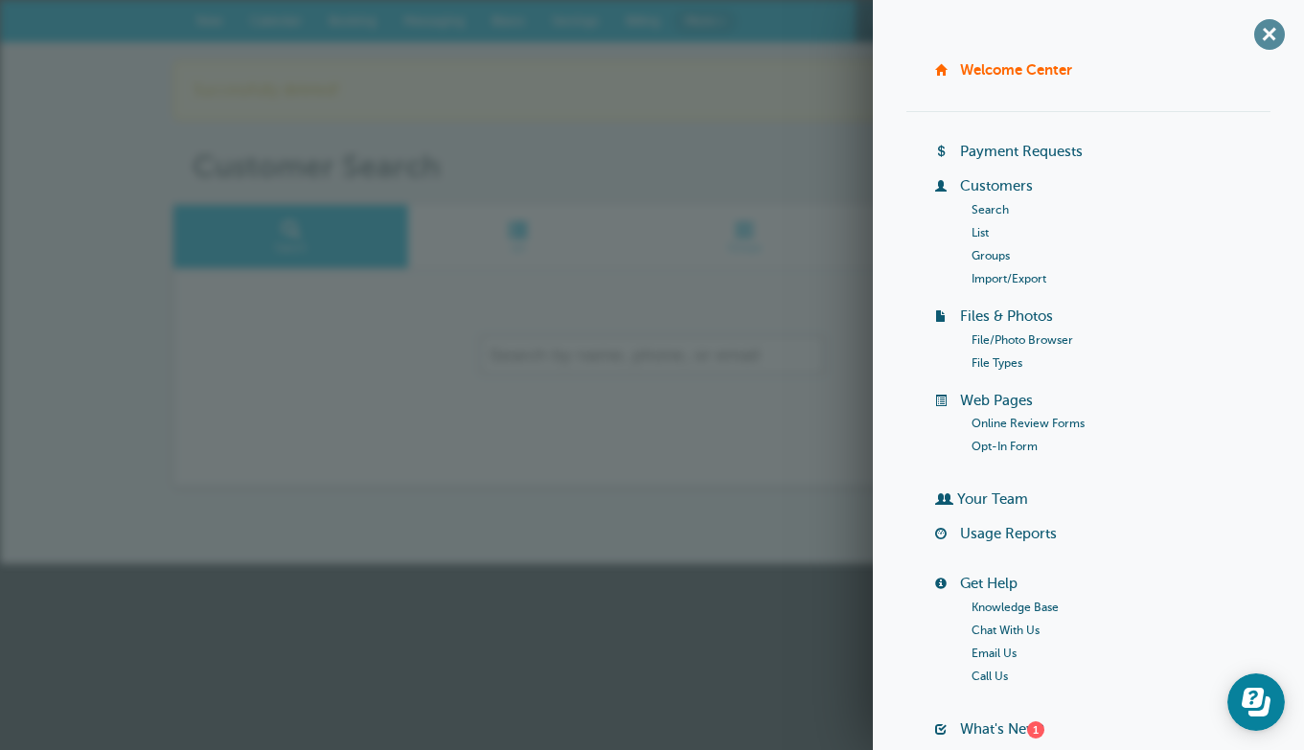
click at [1253, 35] on span "+" at bounding box center [1268, 33] width 43 height 43
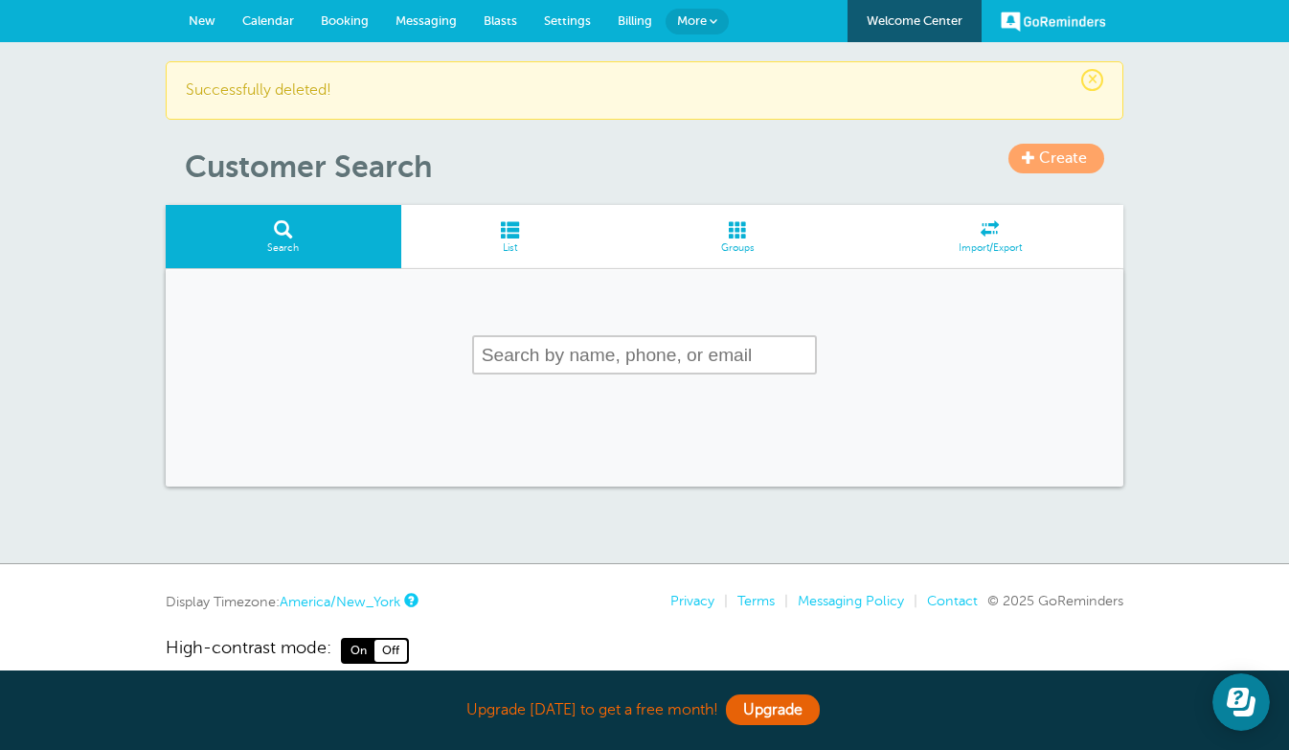
click at [551, 19] on span "Settings" at bounding box center [567, 20] width 47 height 14
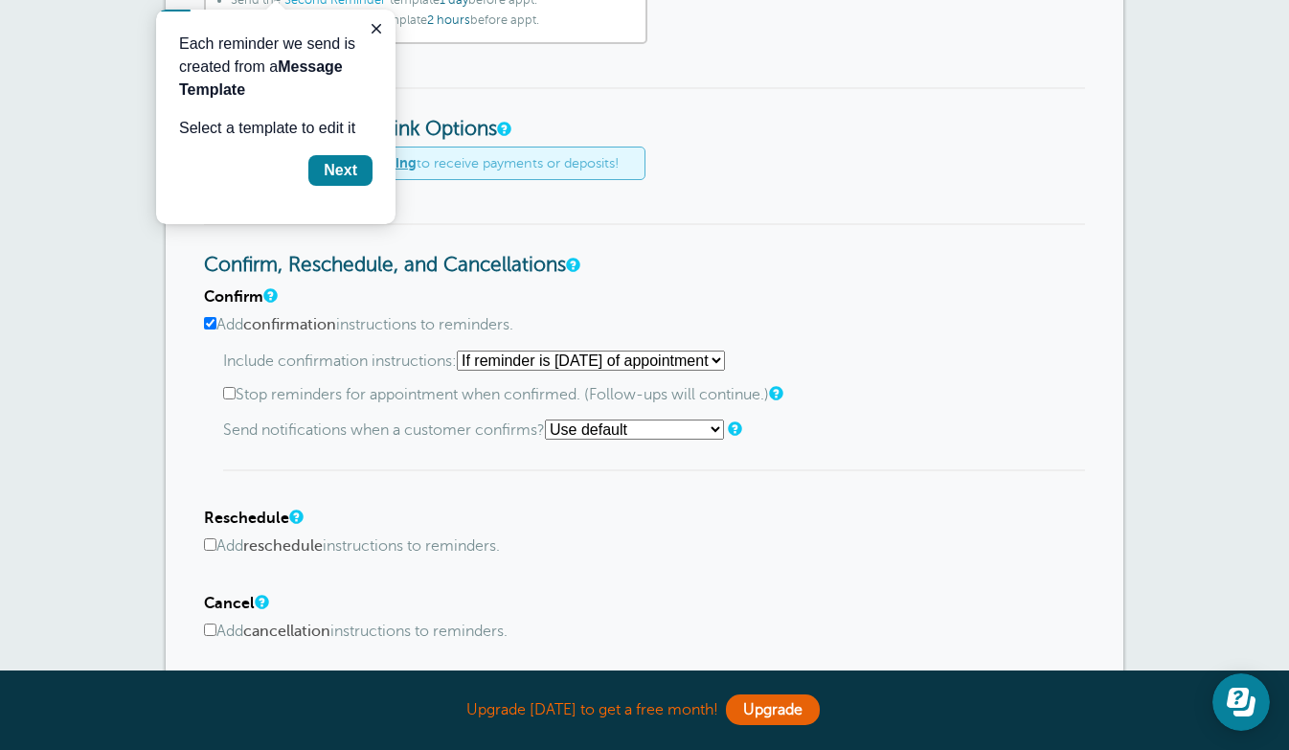
scroll to position [753, 0]
click at [377, 30] on icon "Close guide" at bounding box center [377, 29] width 10 height 10
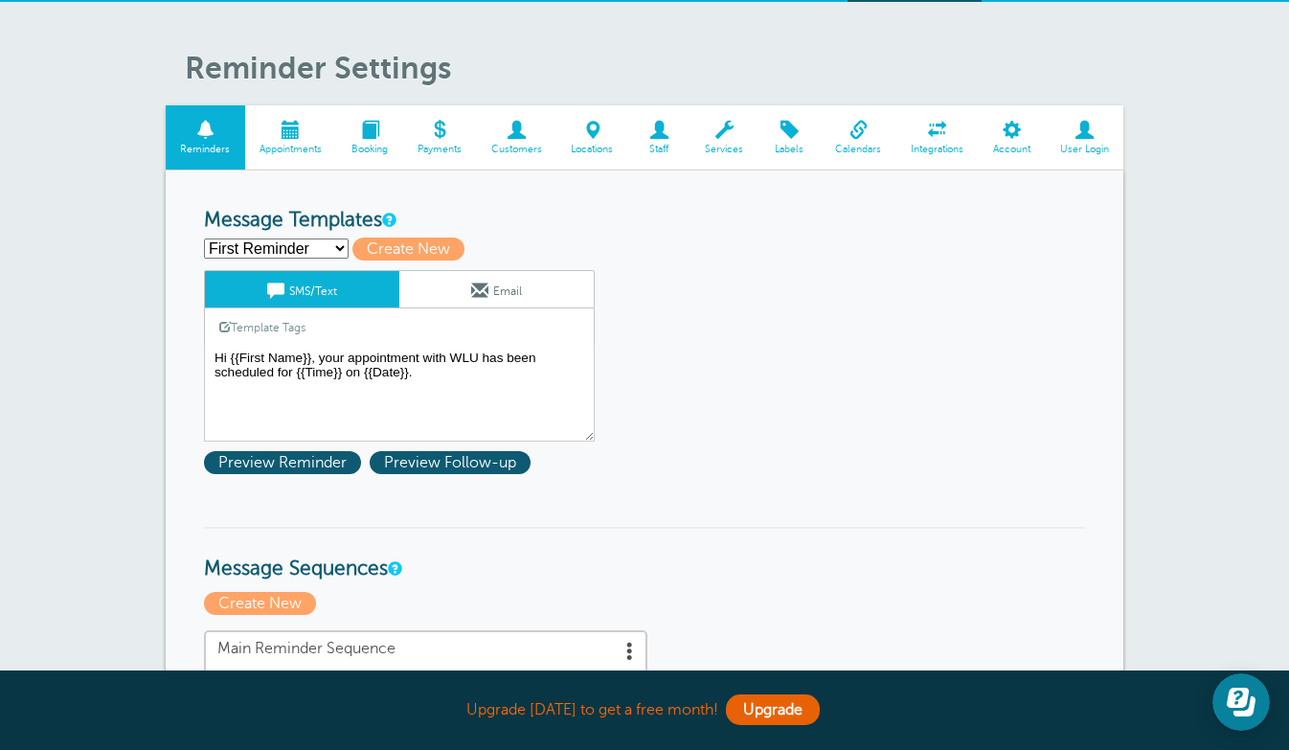
scroll to position [19, 0]
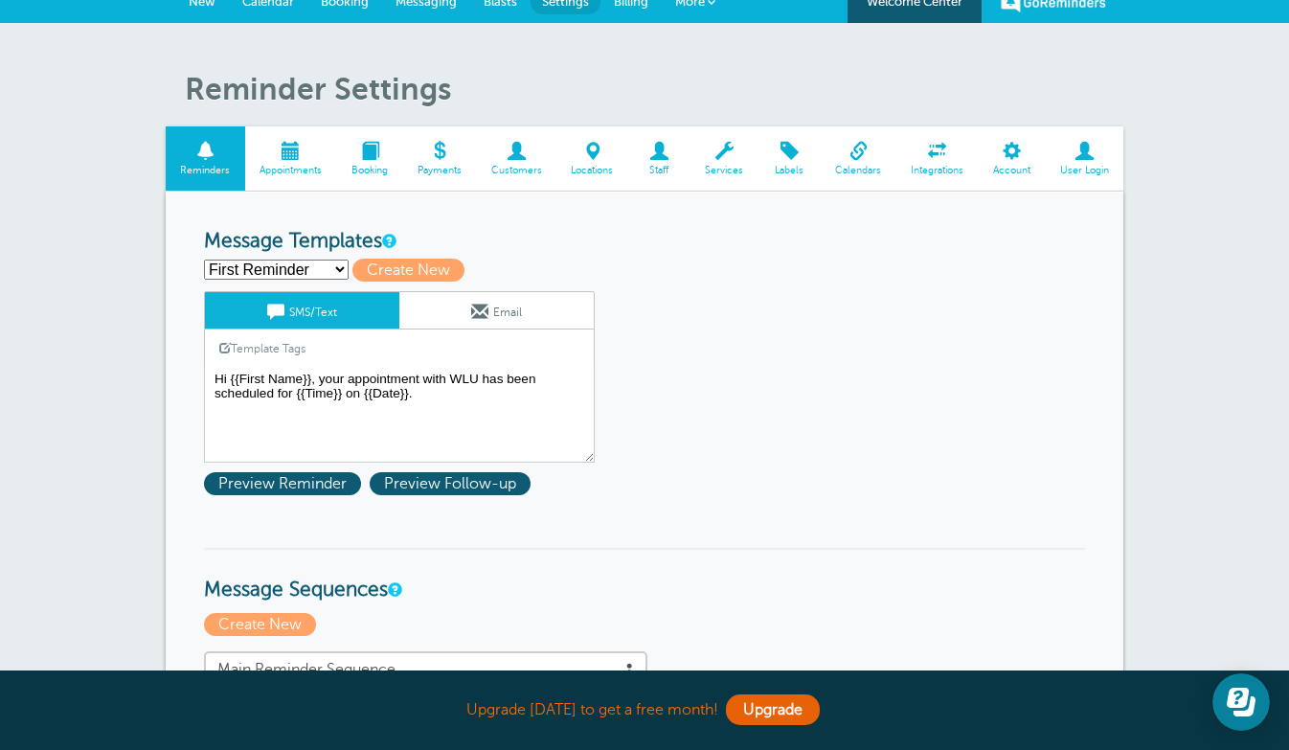
click at [1005, 160] on span at bounding box center [1011, 151] width 67 height 18
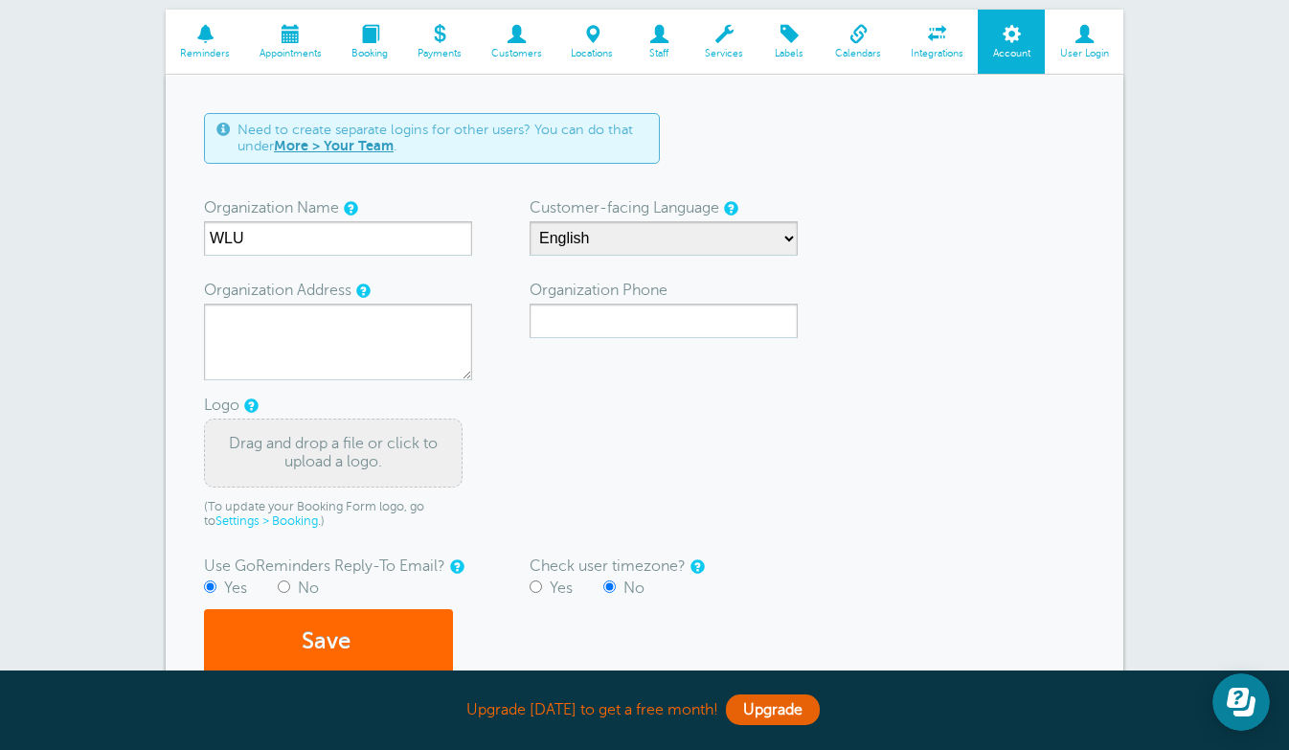
scroll to position [133, 0]
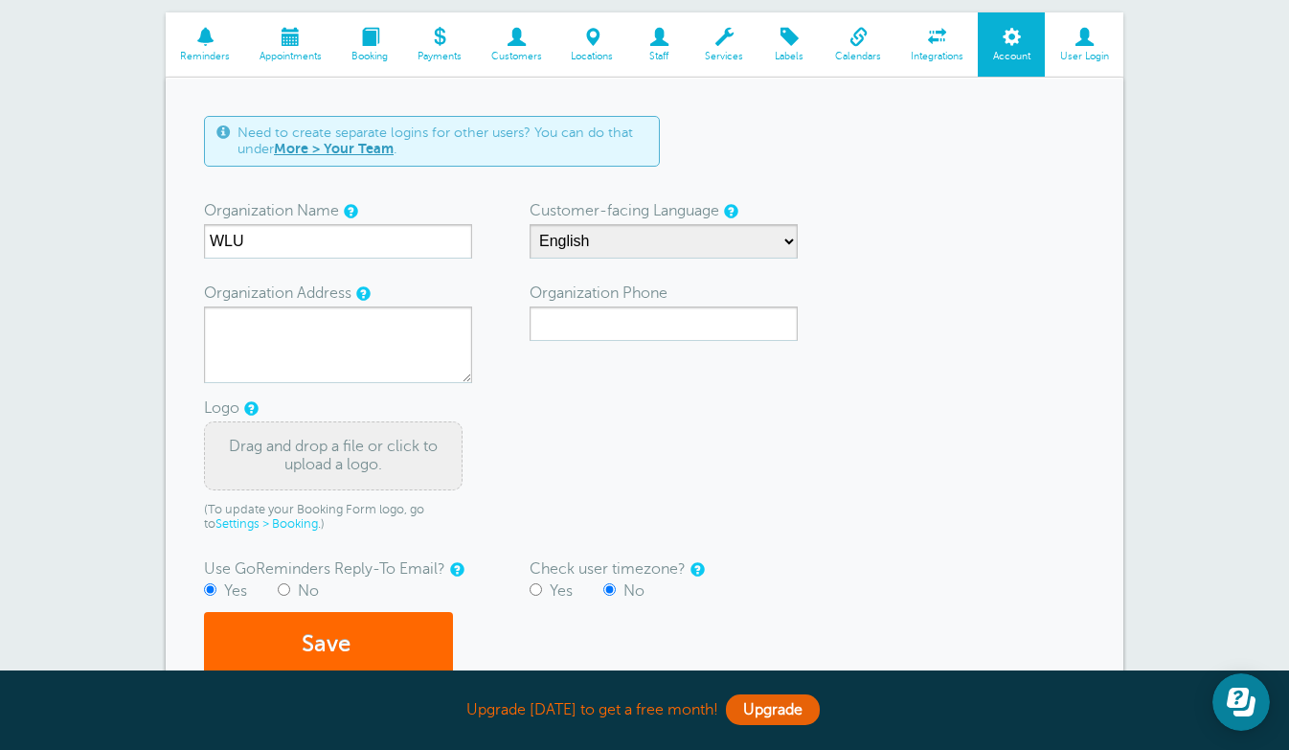
click at [1080, 53] on span "User Login" at bounding box center [1084, 56] width 59 height 11
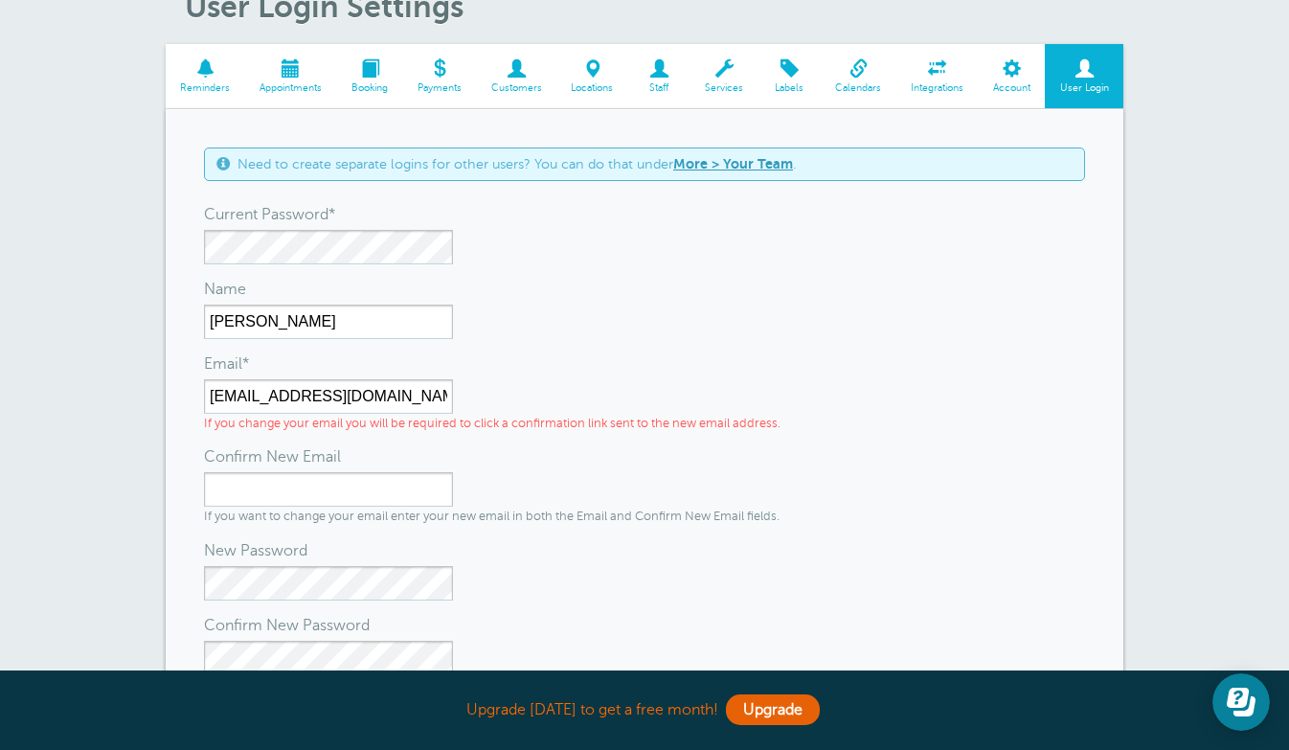
scroll to position [101, 0]
click at [1008, 76] on span at bounding box center [1011, 69] width 67 height 18
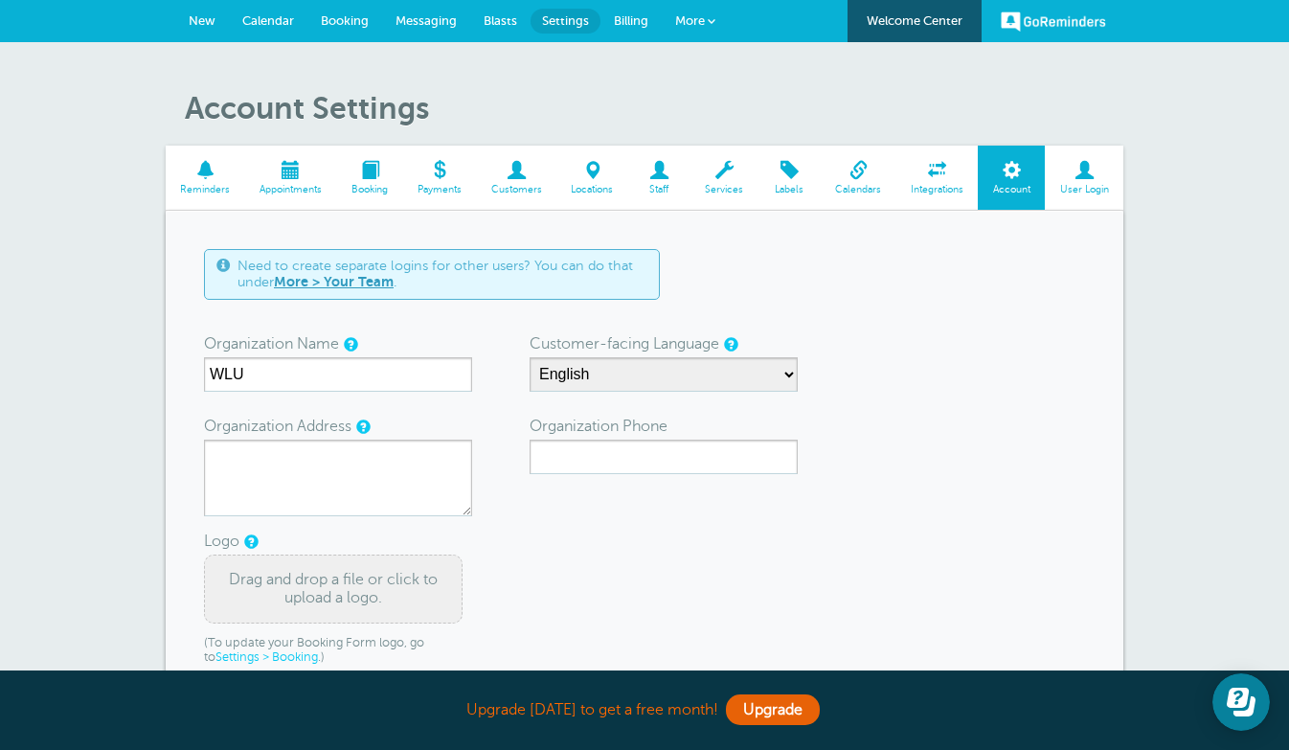
click at [634, 19] on span "Billing" at bounding box center [631, 20] width 34 height 14
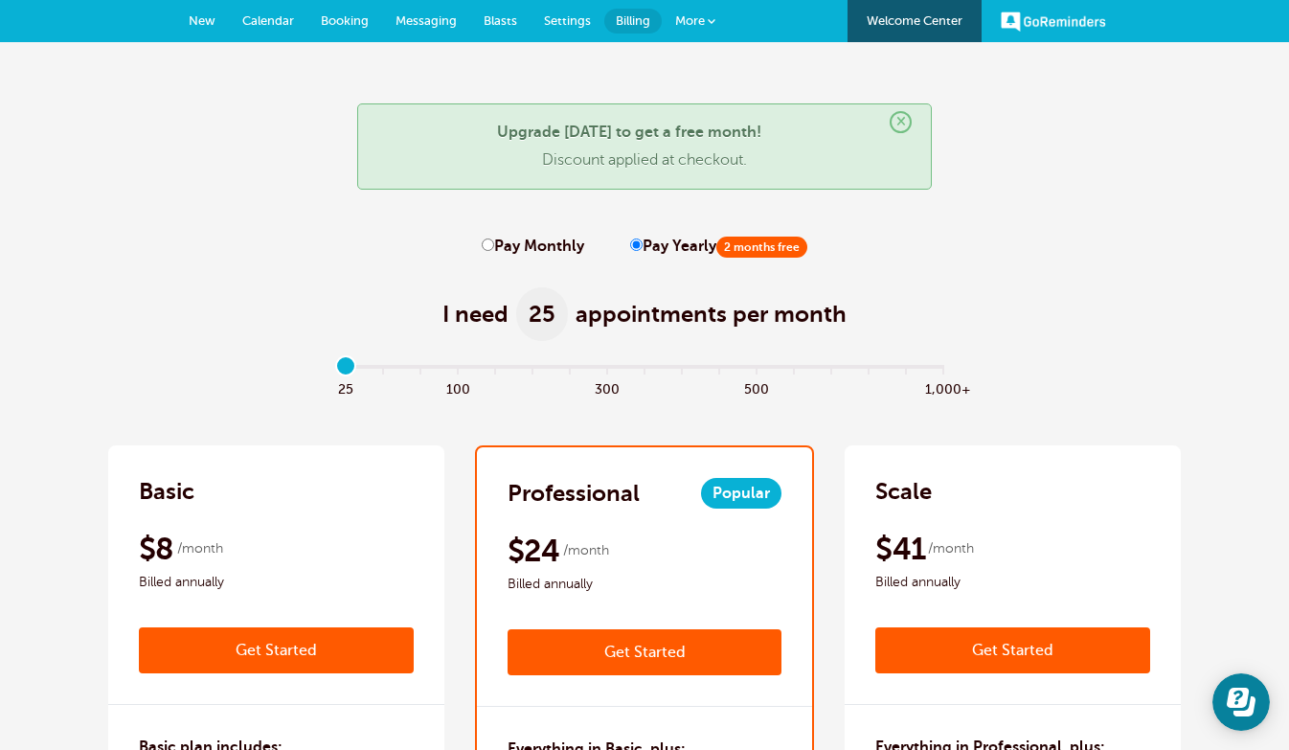
click at [558, 9] on link "Settings" at bounding box center [568, 21] width 74 height 42
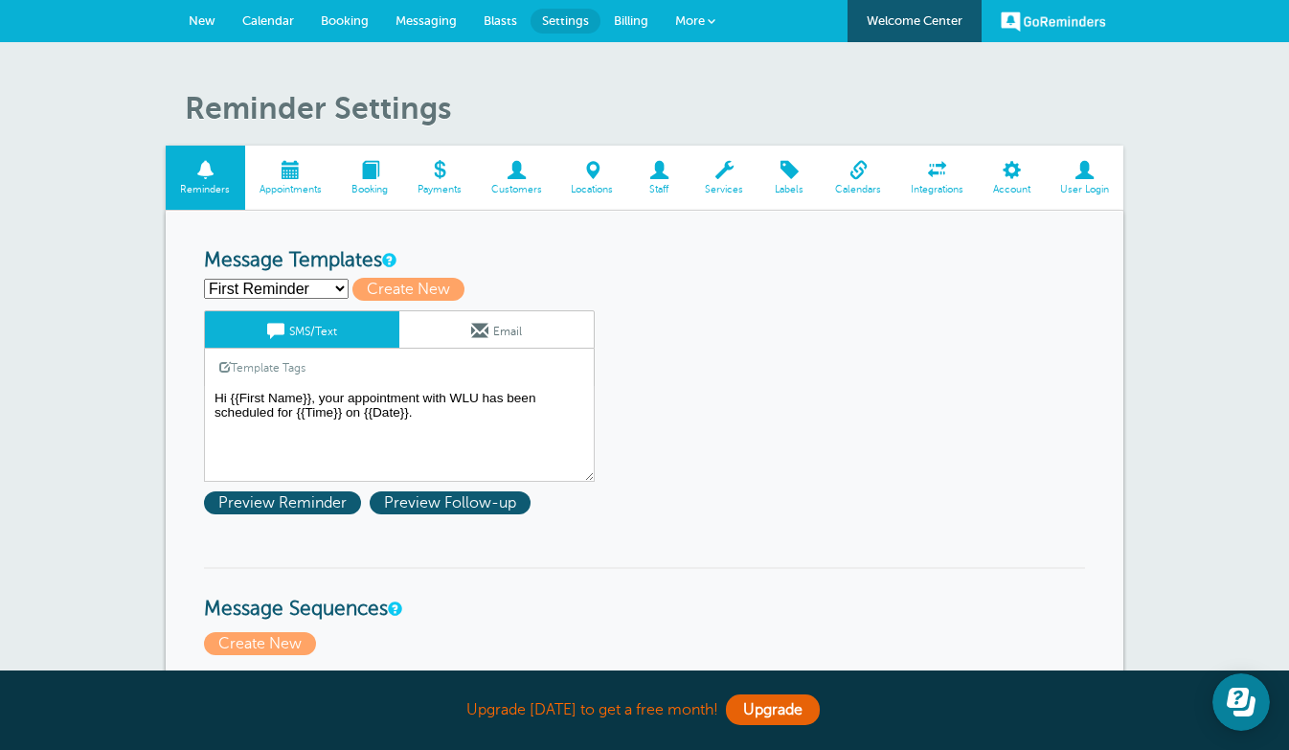
click at [440, 195] on link "Payments" at bounding box center [439, 178] width 74 height 64
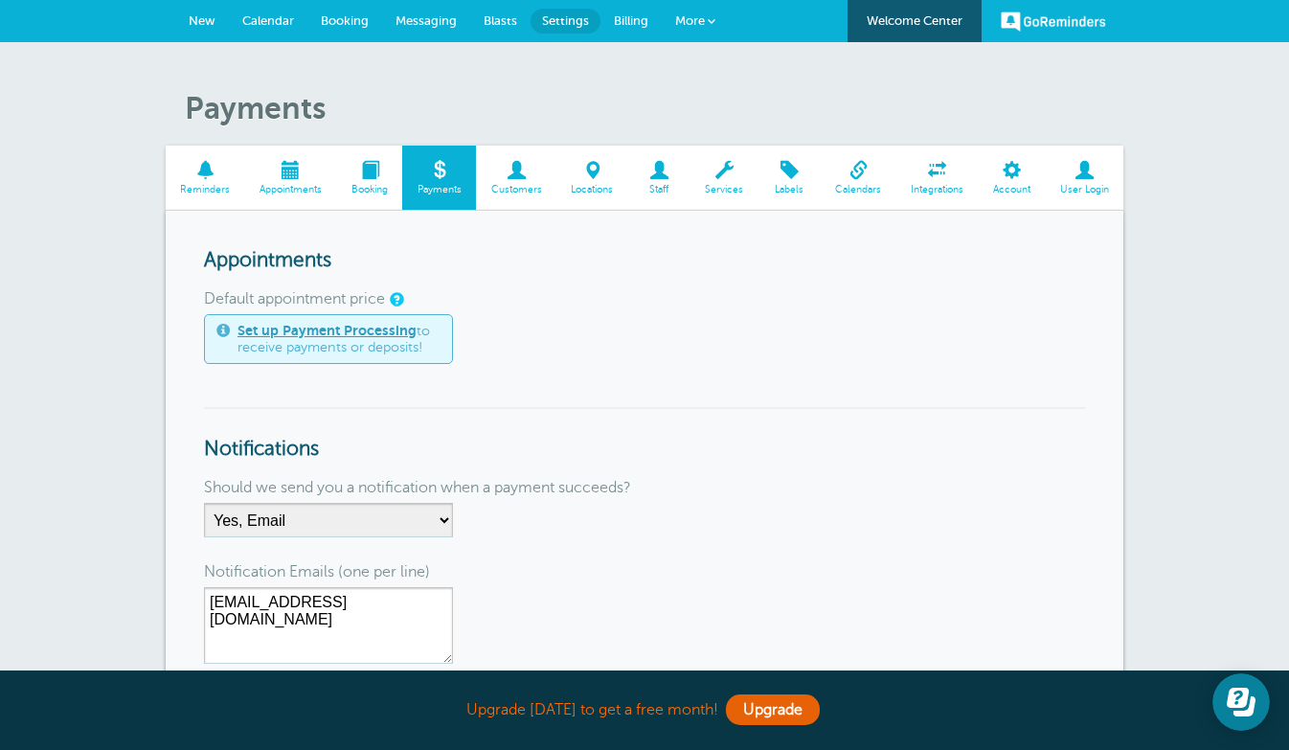
click at [519, 185] on span "Customers" at bounding box center [516, 189] width 61 height 11
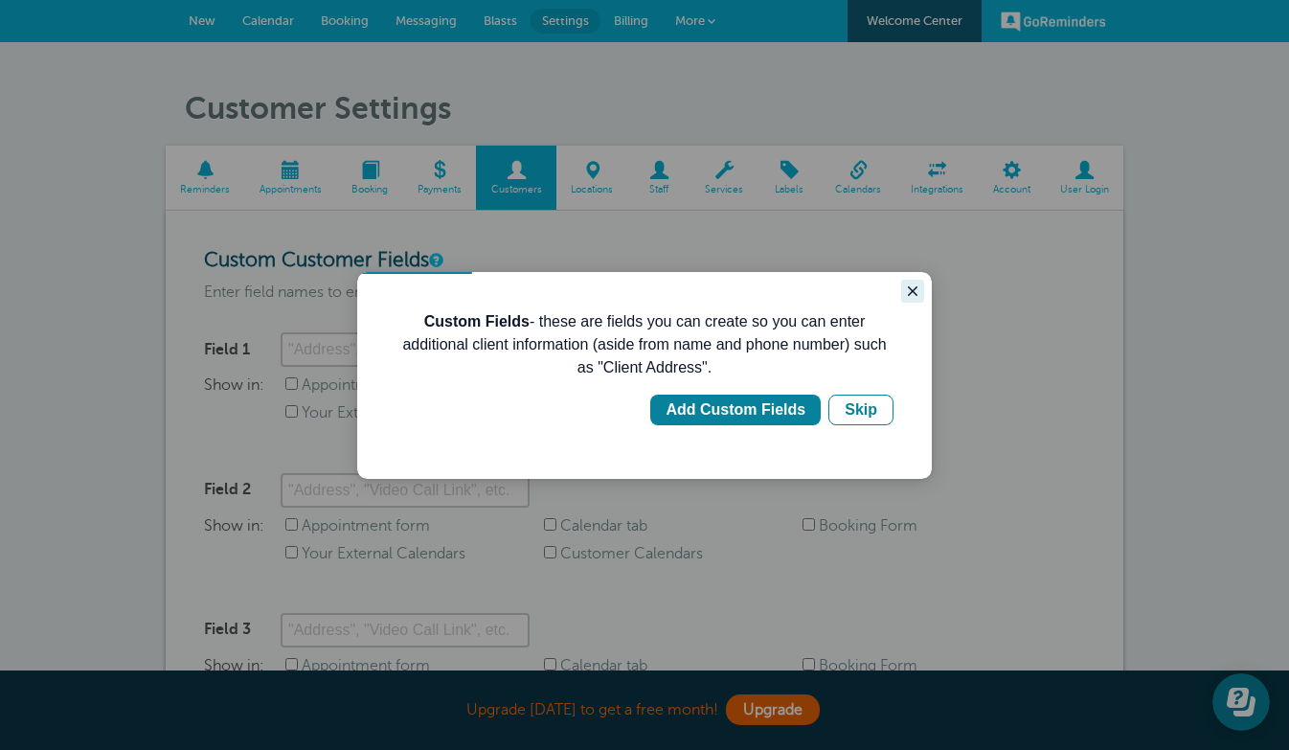
click at [909, 286] on icon "Close guide" at bounding box center [912, 291] width 15 height 15
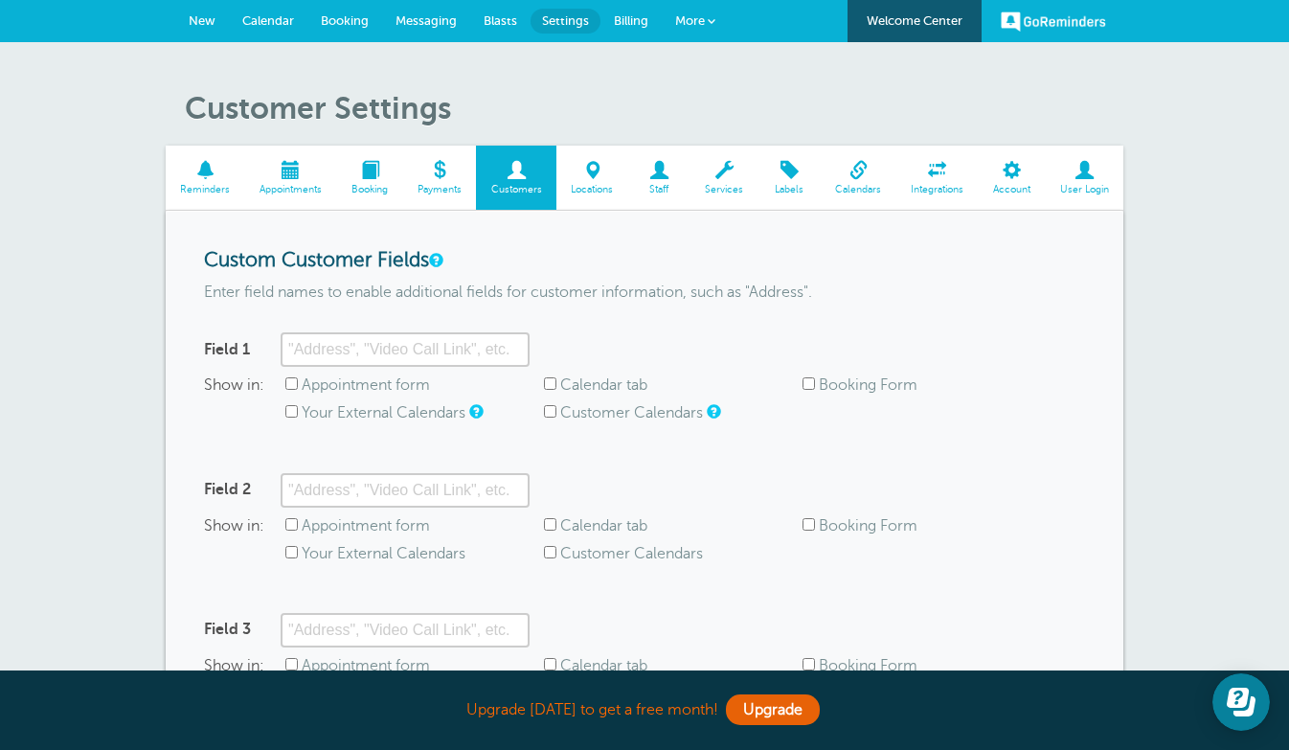
click at [731, 196] on link "Services" at bounding box center [725, 178] width 68 height 64
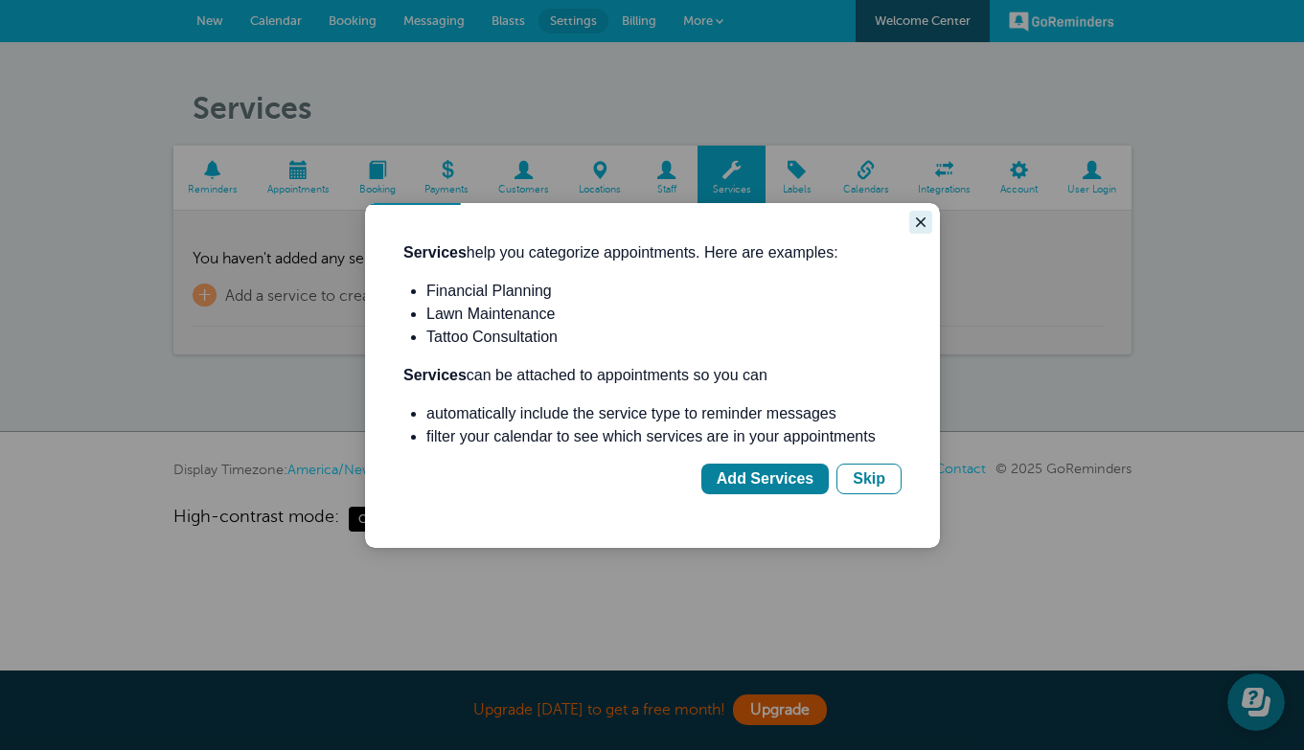
click at [917, 220] on icon "Close guide" at bounding box center [920, 222] width 15 height 15
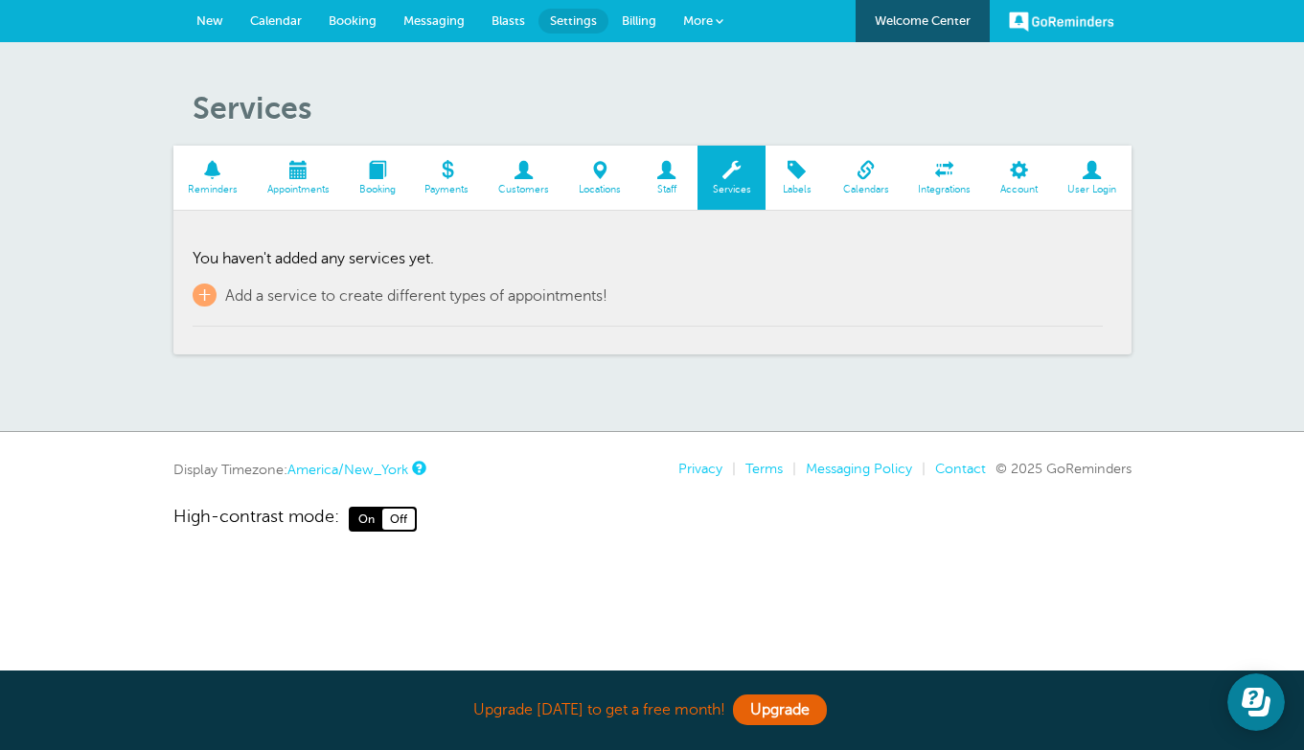
click at [1016, 184] on span "Account" at bounding box center [1019, 189] width 48 height 11
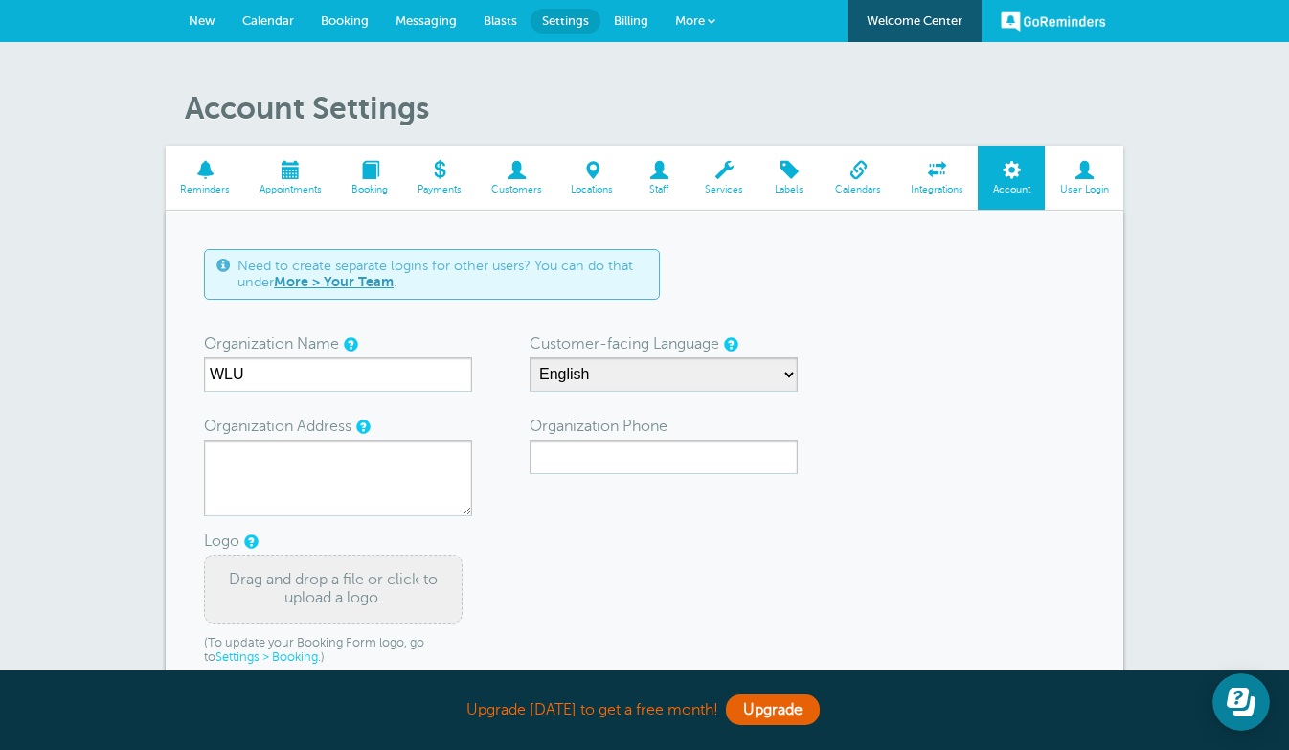
click at [1070, 201] on link "User Login" at bounding box center [1084, 178] width 79 height 64
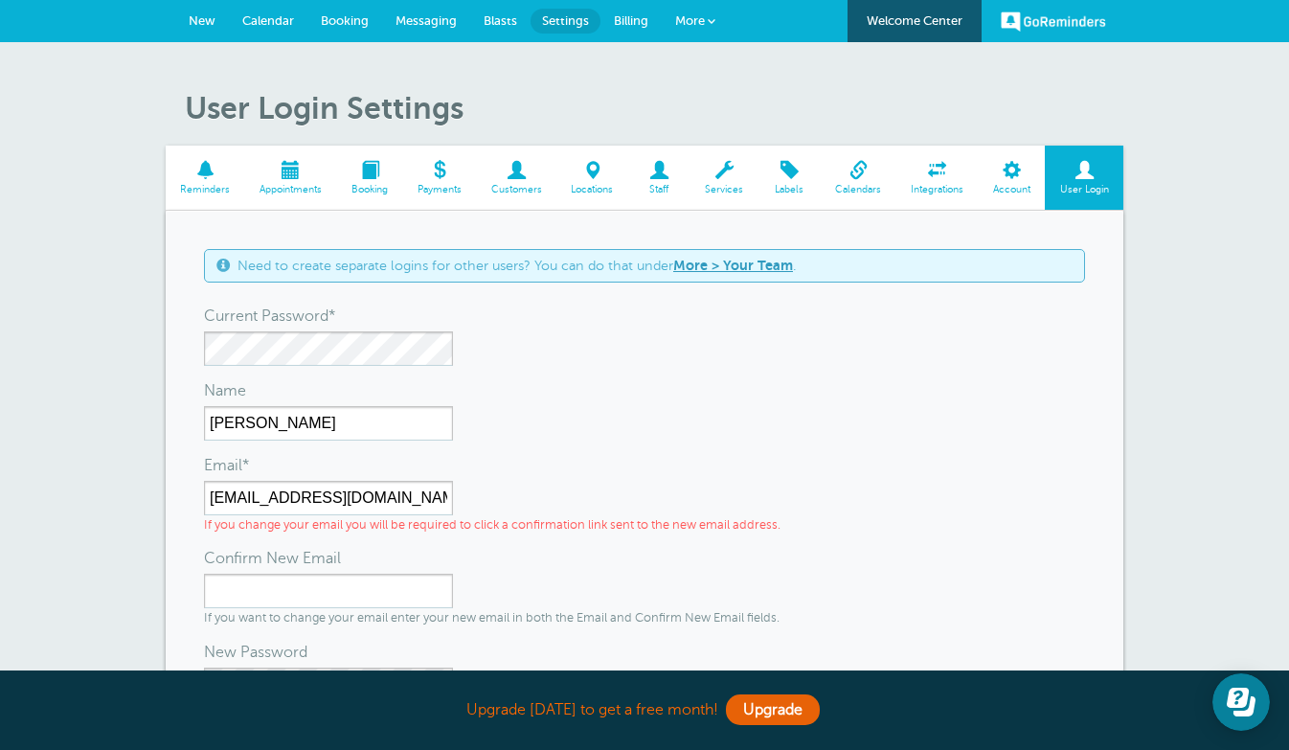
click at [714, 25] on span at bounding box center [712, 21] width 8 height 8
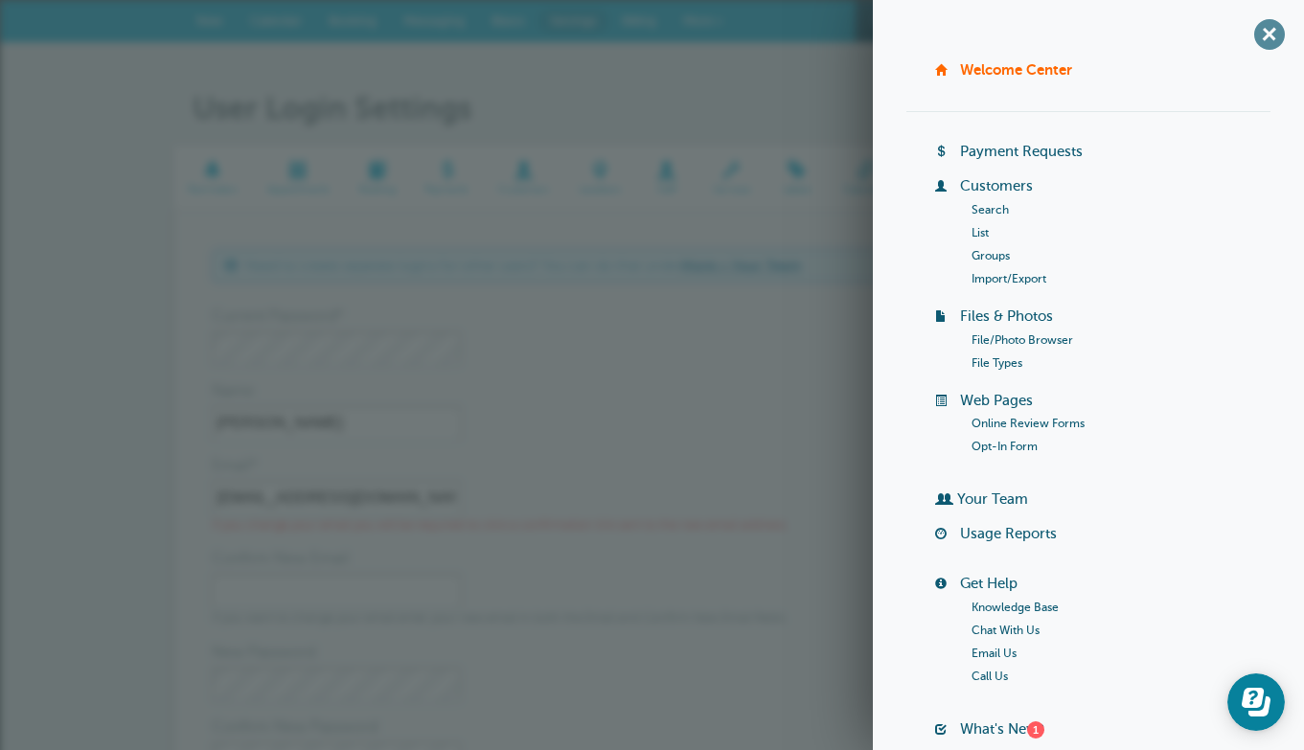
click at [1260, 39] on span "+" at bounding box center [1268, 33] width 43 height 43
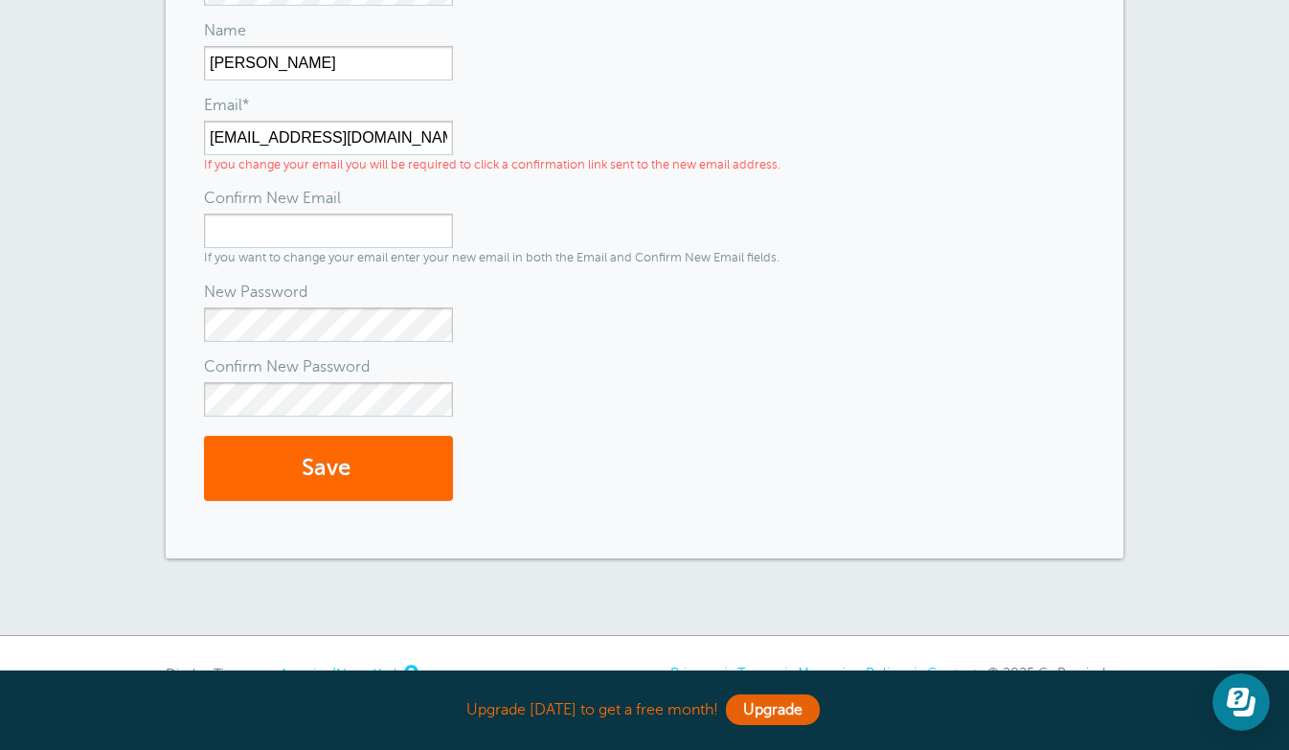
scroll to position [461, 0]
